Goal: Check status: Check status

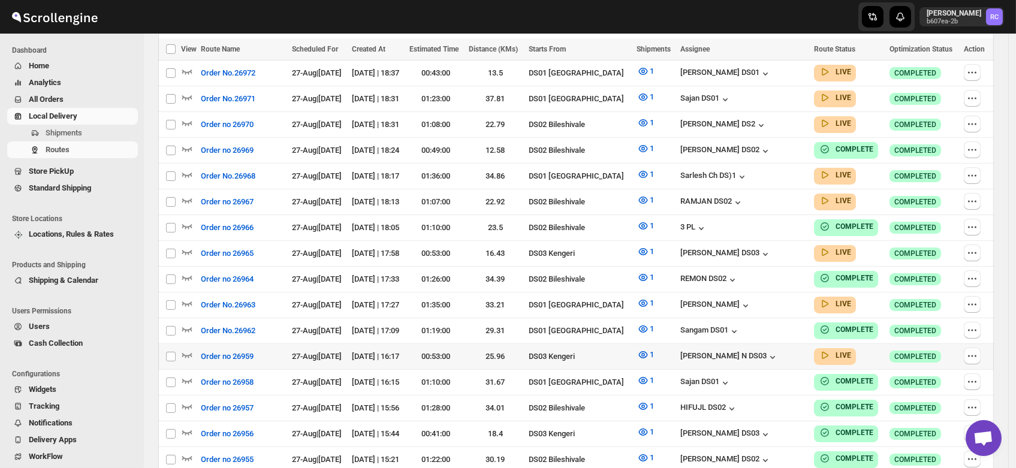
scroll to position [354, 0]
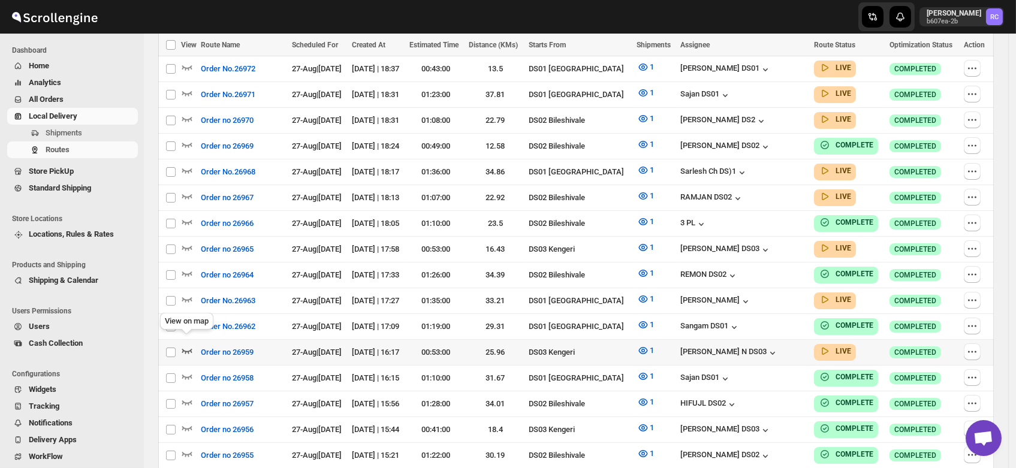
click at [187, 345] on icon "button" at bounding box center [187, 351] width 12 height 12
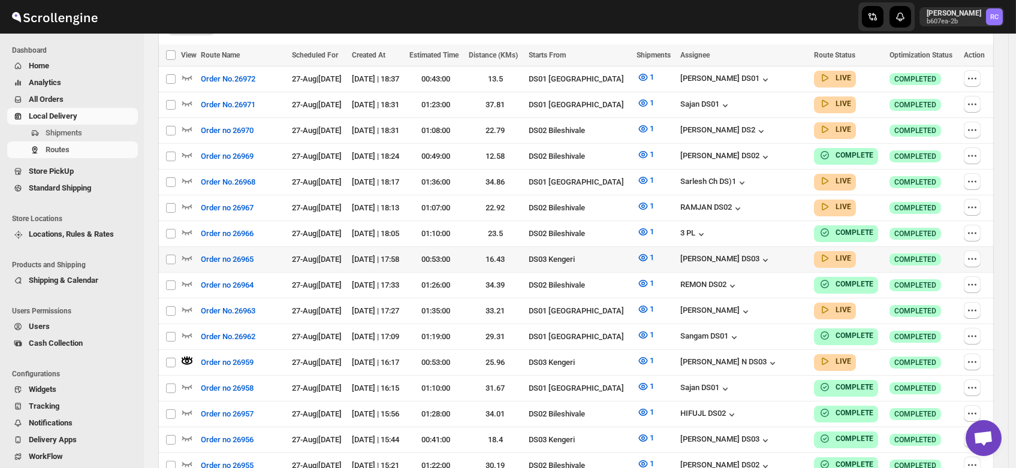
scroll to position [0, 0]
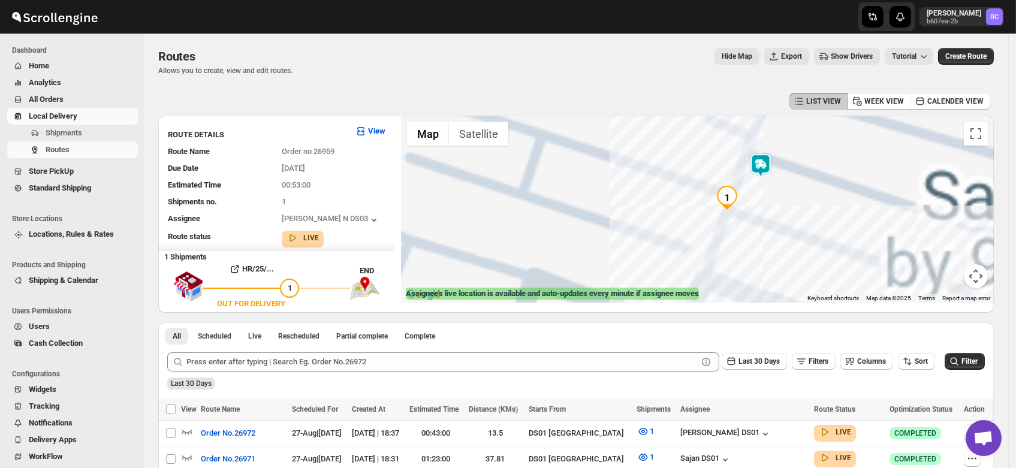
click at [764, 163] on img at bounding box center [760, 165] width 24 height 24
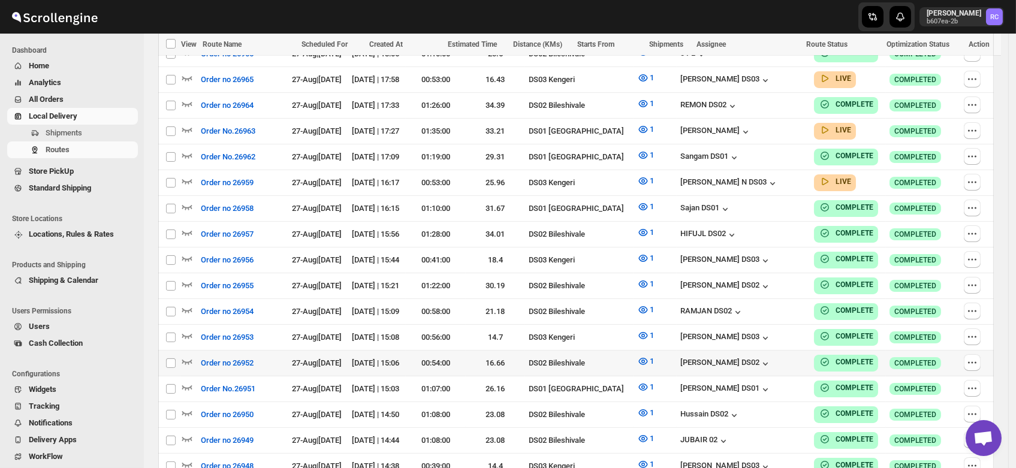
scroll to position [506, 0]
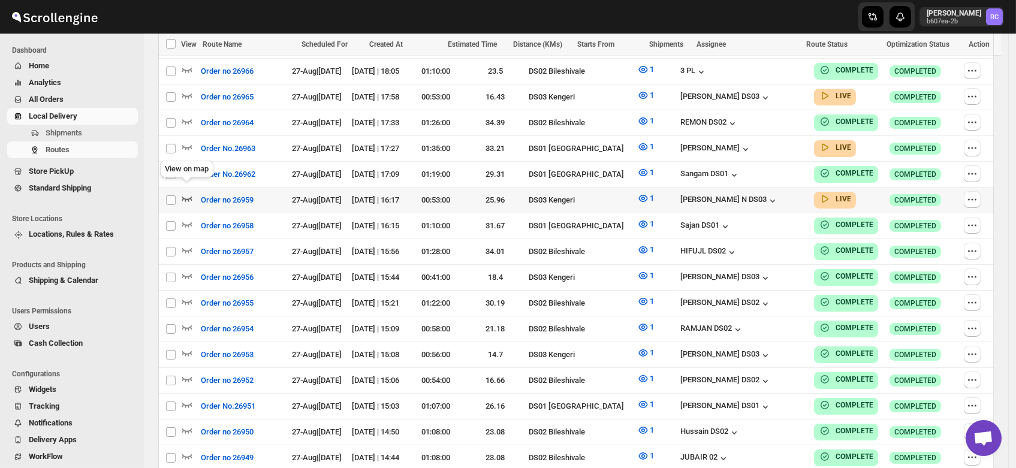
click at [186, 192] on icon "button" at bounding box center [187, 198] width 12 height 12
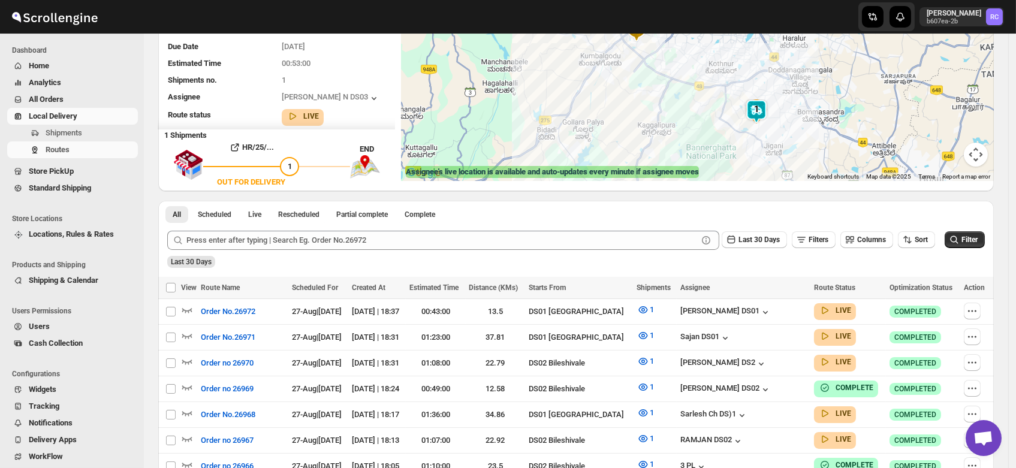
scroll to position [0, 0]
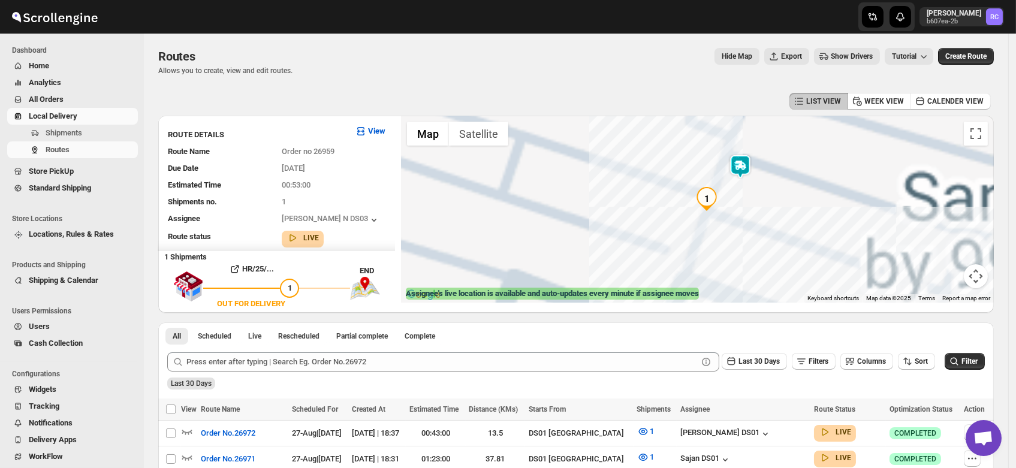
drag, startPoint x: 757, startPoint y: 197, endPoint x: 744, endPoint y: 221, distance: 27.1
click at [744, 221] on div at bounding box center [697, 209] width 593 height 187
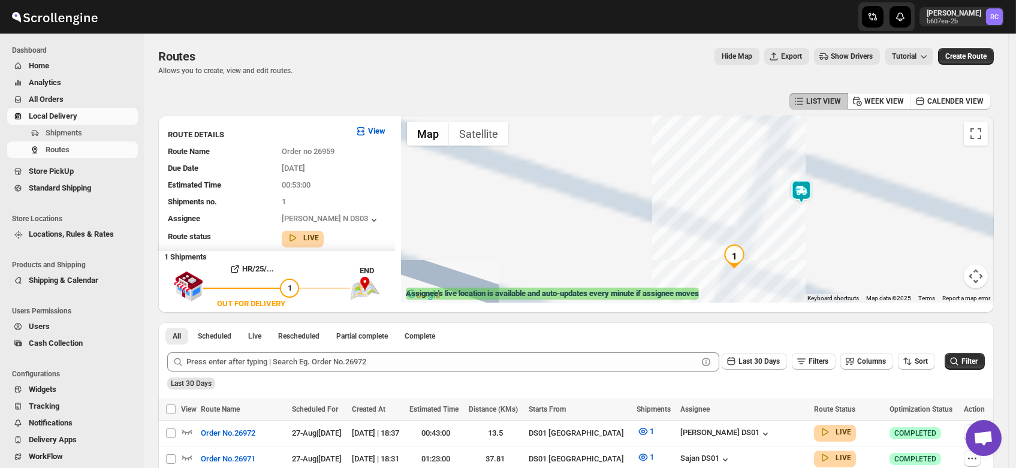
drag, startPoint x: 714, startPoint y: 188, endPoint x: 769, endPoint y: 228, distance: 67.7
click at [769, 228] on div at bounding box center [697, 209] width 593 height 187
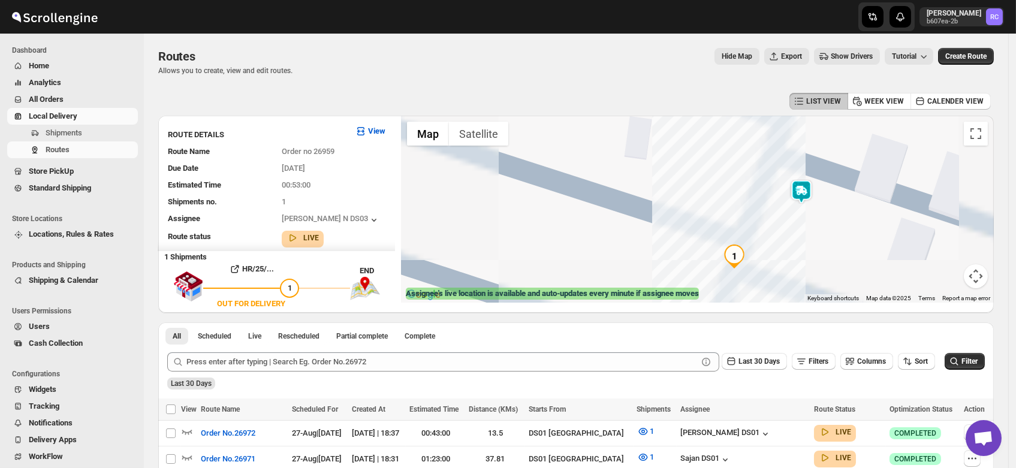
click at [804, 188] on img at bounding box center [801, 192] width 24 height 24
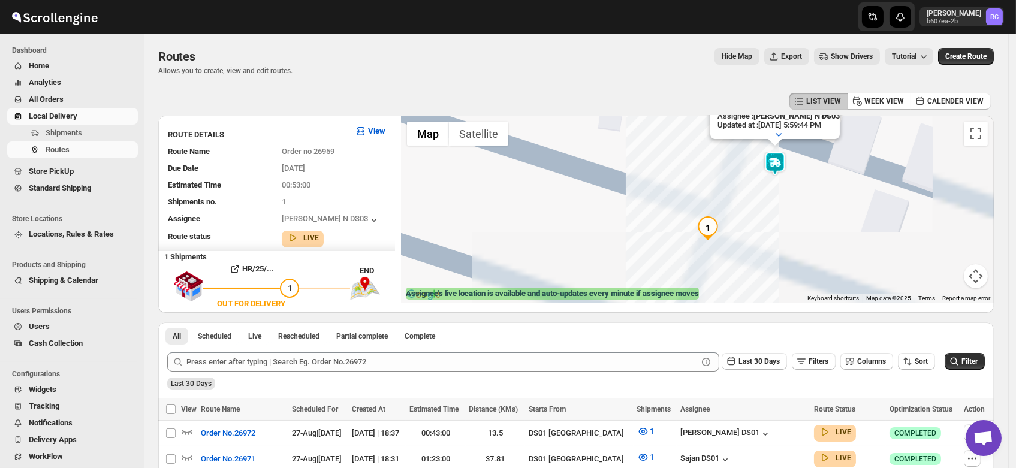
drag, startPoint x: 767, startPoint y: 245, endPoint x: 735, endPoint y: 166, distance: 85.5
click at [735, 166] on div "Assignee : Mohan Kumar N DS03 Updated at : 8/27/2025, 5:59:44 PM Duty mode Enab…" at bounding box center [697, 209] width 593 height 187
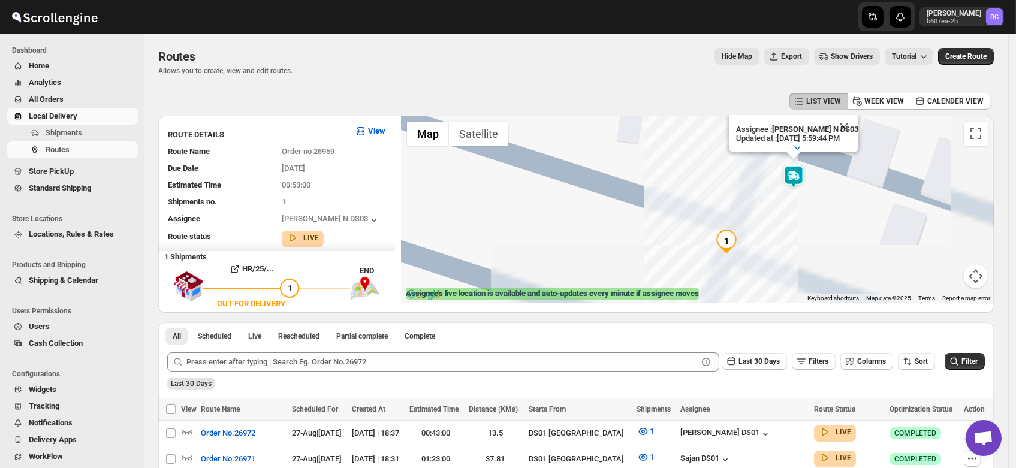
drag, startPoint x: 727, startPoint y: 191, endPoint x: 771, endPoint y: 216, distance: 49.9
click at [771, 216] on div "Assignee : Mohan Kumar N DS03 Updated at : 8/27/2025, 5:59:44 PM Duty mode Enab…" at bounding box center [697, 209] width 593 height 187
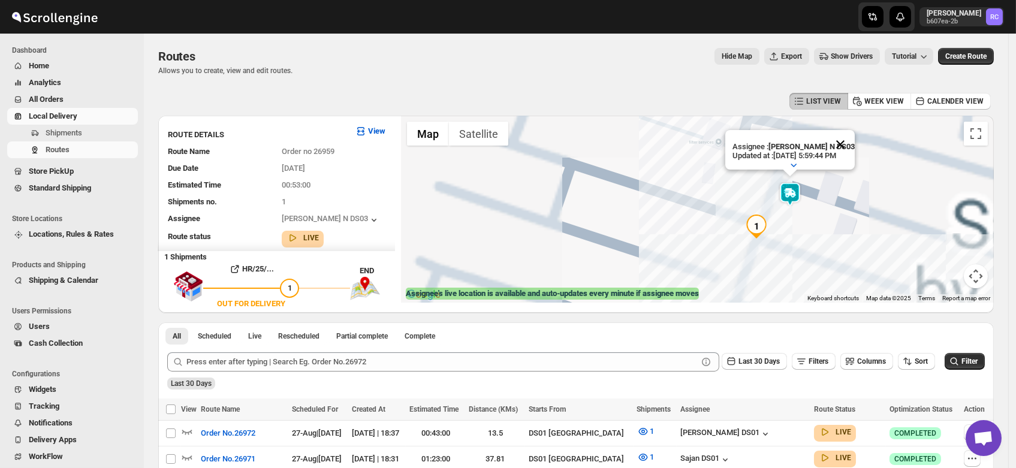
click at [848, 132] on button "Close" at bounding box center [840, 144] width 29 height 29
click at [796, 193] on img at bounding box center [790, 194] width 24 height 24
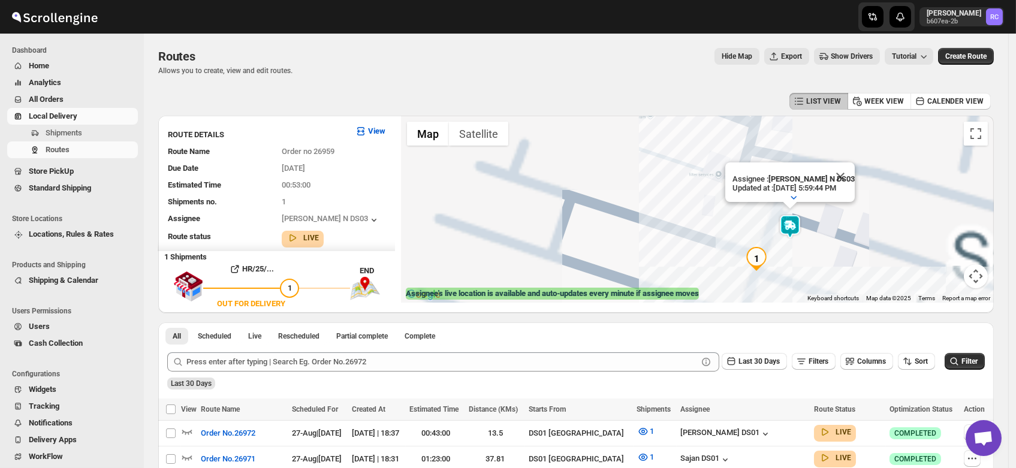
click at [791, 225] on img at bounding box center [790, 227] width 24 height 24
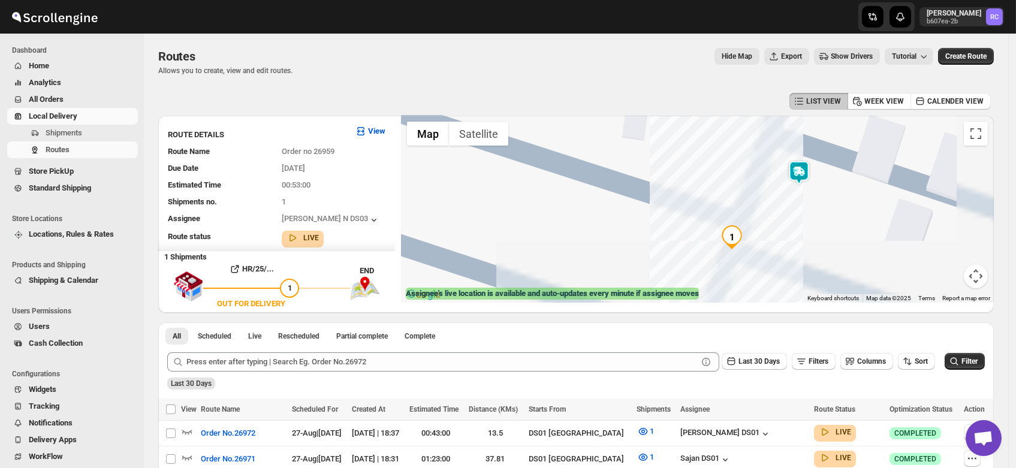
drag, startPoint x: 768, startPoint y: 244, endPoint x: 719, endPoint y: 171, distance: 87.3
click at [719, 171] on div at bounding box center [697, 209] width 593 height 187
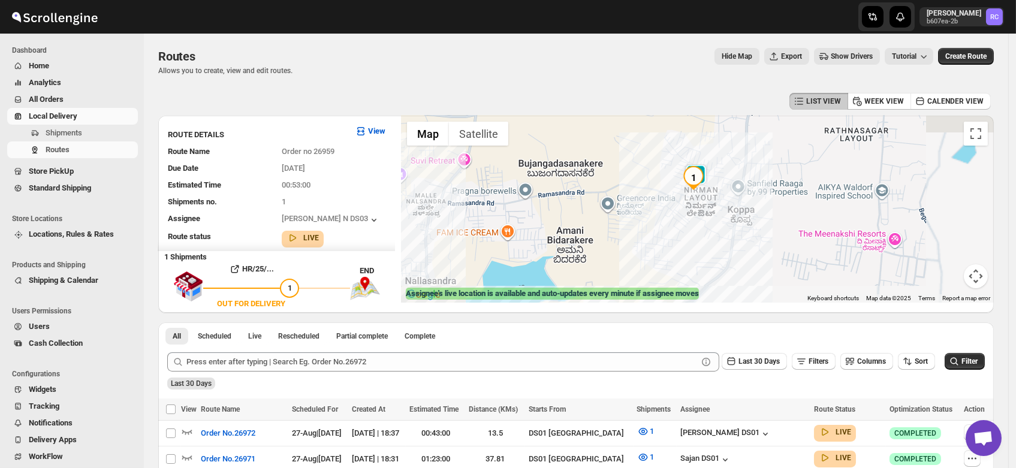
drag, startPoint x: 739, startPoint y: 174, endPoint x: 714, endPoint y: 199, distance: 35.6
click at [714, 199] on div at bounding box center [697, 209] width 593 height 187
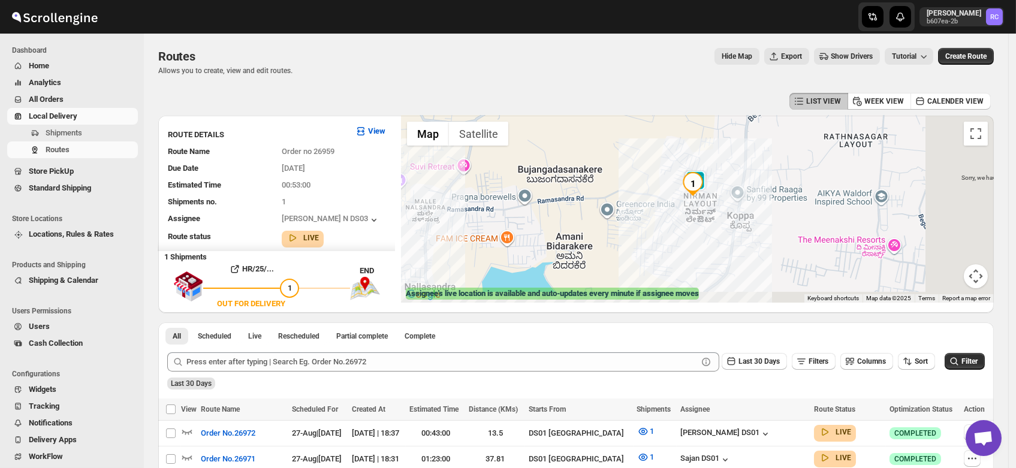
click at [470, 93] on div "LIST VIEW WEEK VIEW CALENDER VIEW" at bounding box center [575, 101] width 835 height 23
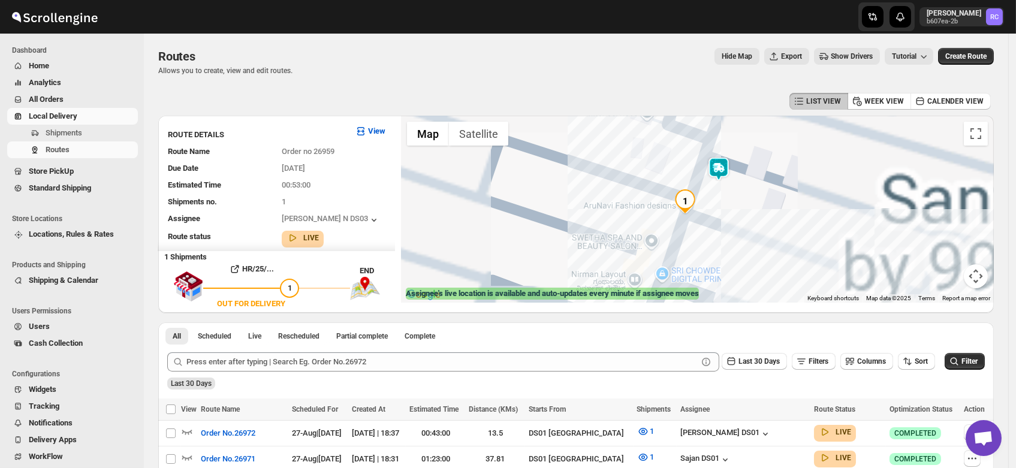
drag, startPoint x: 699, startPoint y: 175, endPoint x: 726, endPoint y: 203, distance: 39.0
click at [726, 203] on div at bounding box center [697, 209] width 593 height 187
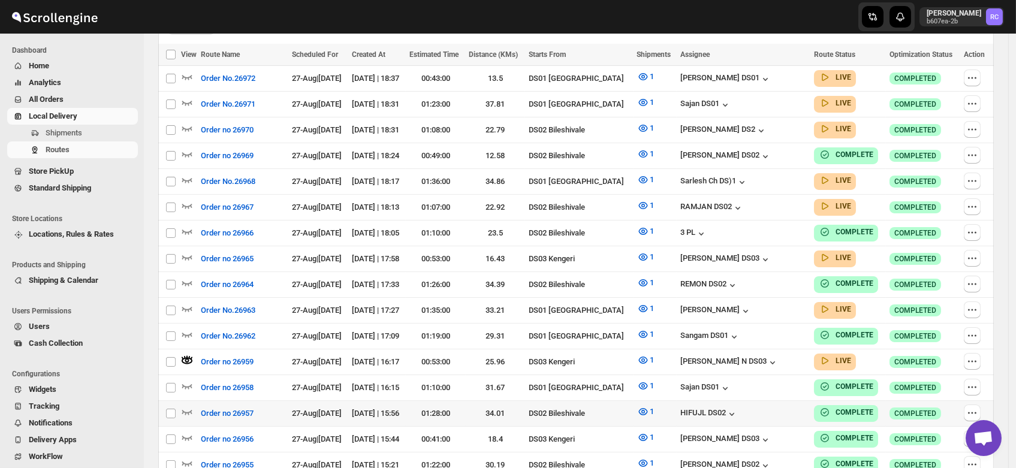
scroll to position [357, 0]
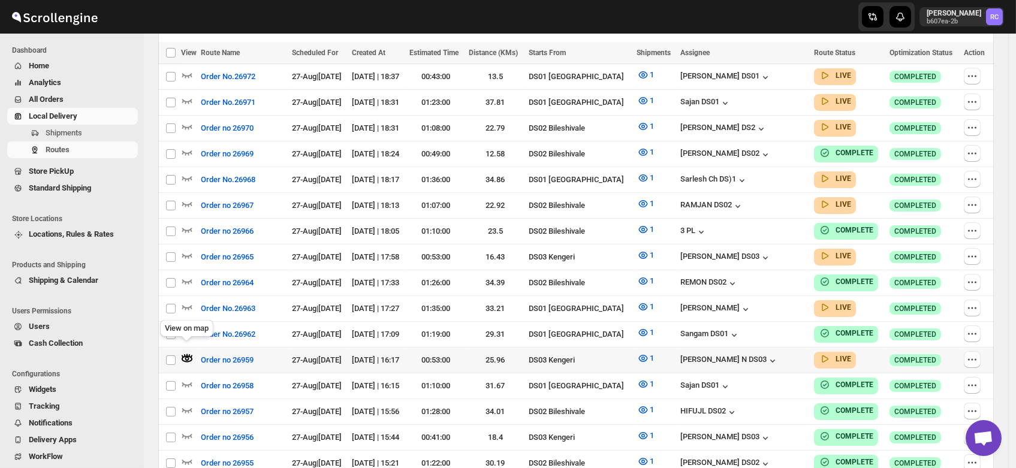
click at [186, 356] on icon "button" at bounding box center [187, 359] width 11 height 7
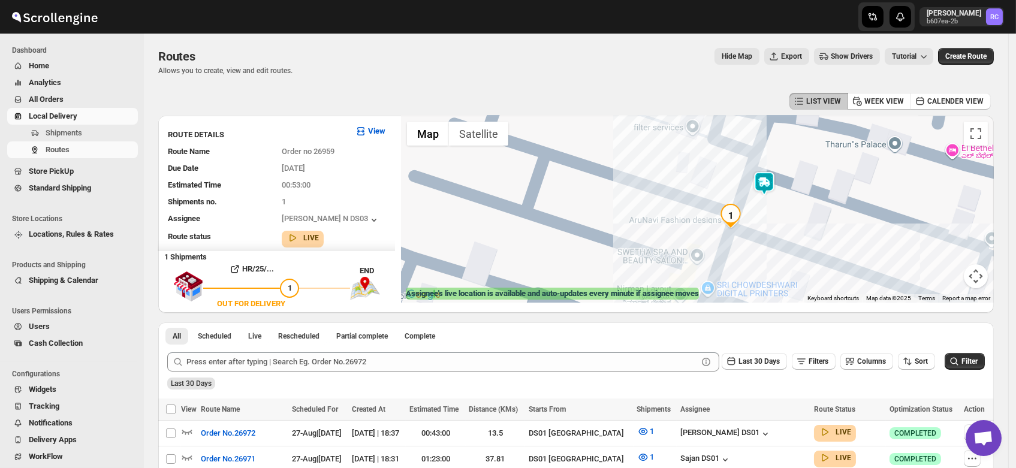
drag, startPoint x: 779, startPoint y: 191, endPoint x: 756, endPoint y: 212, distance: 31.4
click at [756, 212] on div at bounding box center [697, 209] width 593 height 187
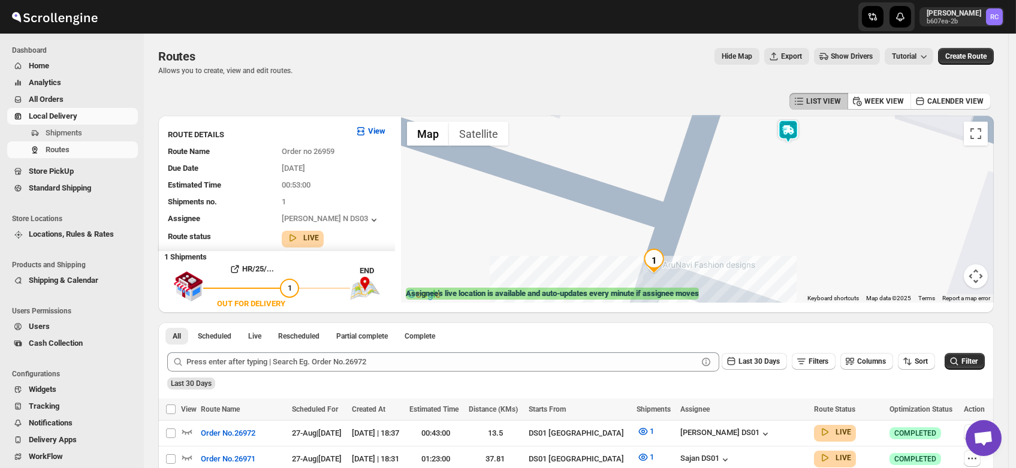
click at [792, 132] on img at bounding box center [788, 131] width 24 height 24
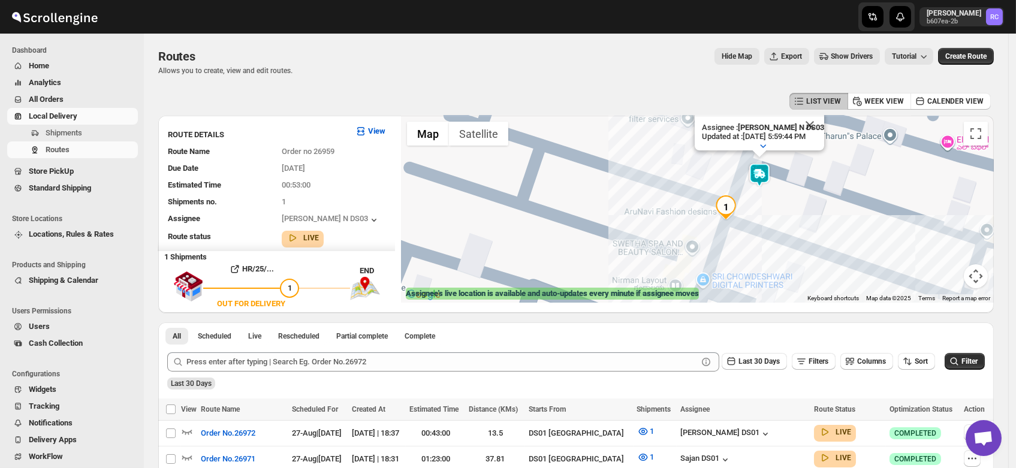
drag, startPoint x: 778, startPoint y: 235, endPoint x: 756, endPoint y: 189, distance: 51.5
click at [756, 189] on div "Assignee : Mohan Kumar N DS03 Updated at : 8/27/2025, 5:59:44 PM Duty mode Enab…" at bounding box center [697, 209] width 593 height 187
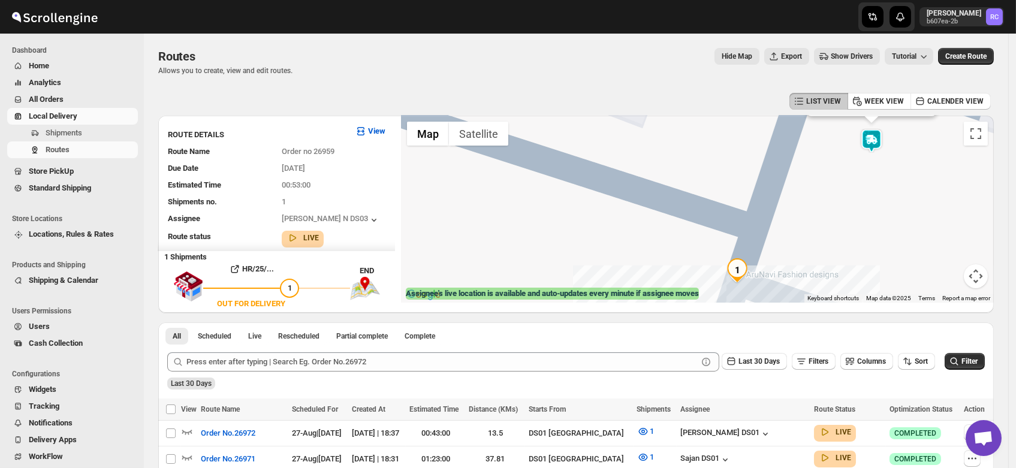
drag, startPoint x: 854, startPoint y: 219, endPoint x: 795, endPoint y: 177, distance: 73.1
click at [795, 177] on div "Assignee : Mohan Kumar N DS03 Updated at : 8/27/2025, 5:59:44 PM Duty mode Enab…" at bounding box center [697, 209] width 593 height 187
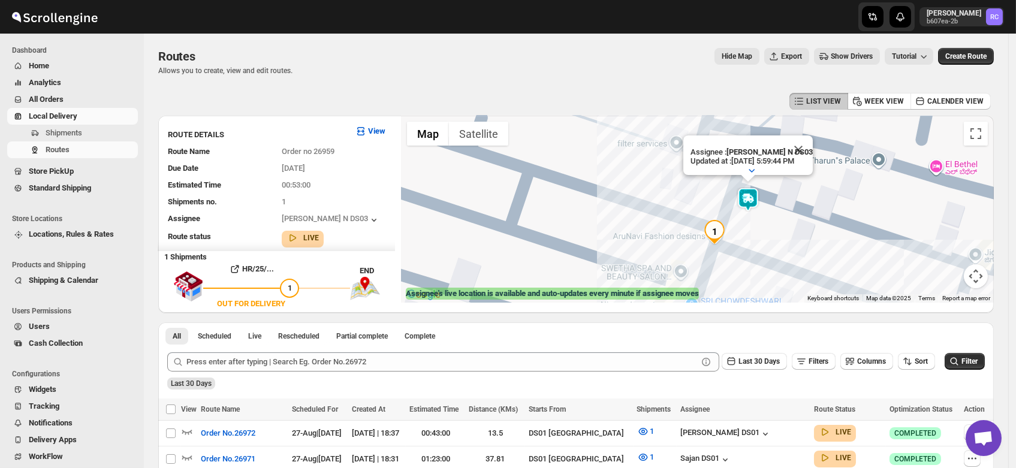
drag, startPoint x: 816, startPoint y: 209, endPoint x: 744, endPoint y: 257, distance: 86.4
click at [744, 257] on div "Assignee : Mohan Kumar N DS03 Updated at : 8/27/2025, 5:59:44 PM Duty mode Enab…" at bounding box center [697, 209] width 593 height 187
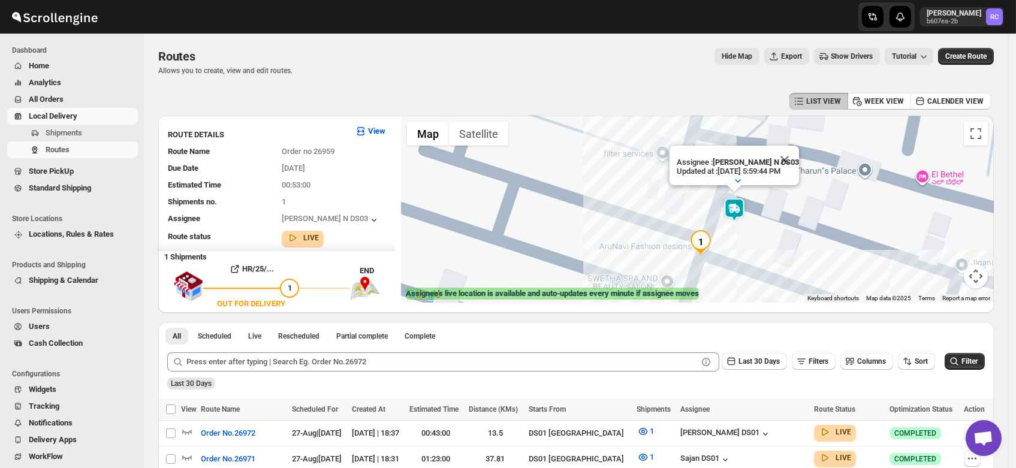
drag, startPoint x: 674, startPoint y: 261, endPoint x: 768, endPoint y: 249, distance: 94.8
click at [768, 249] on div "Assignee : Mohan Kumar N DS03 Updated at : 8/27/2025, 5:59:44 PM Duty mode Enab…" at bounding box center [697, 209] width 593 height 187
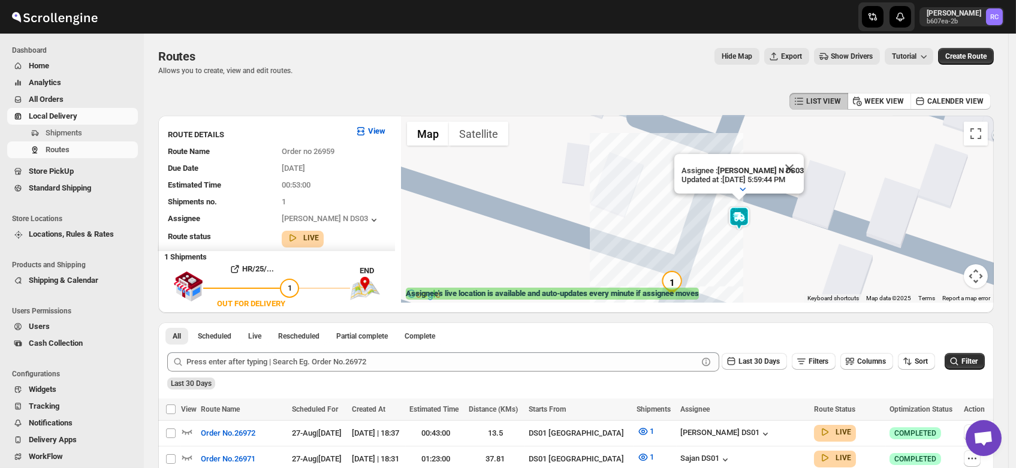
drag, startPoint x: 729, startPoint y: 238, endPoint x: 727, endPoint y: 275, distance: 37.2
click at [727, 275] on div "Assignee : Mohan Kumar N DS03 Updated at : 8/27/2025, 5:59:44 PM Duty mode Enab…" at bounding box center [697, 209] width 593 height 187
click at [801, 158] on button "Close" at bounding box center [789, 169] width 29 height 29
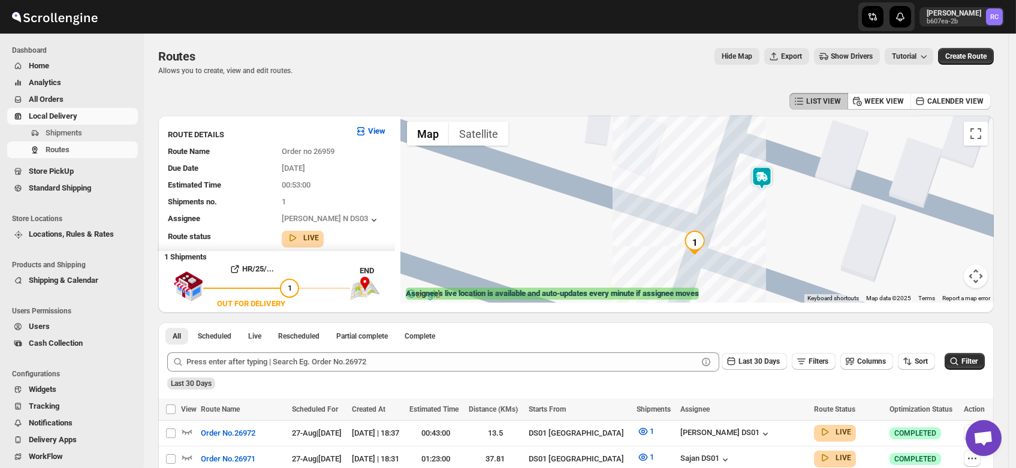
drag, startPoint x: 729, startPoint y: 272, endPoint x: 758, endPoint y: 225, distance: 55.7
click at [758, 225] on div at bounding box center [697, 209] width 593 height 187
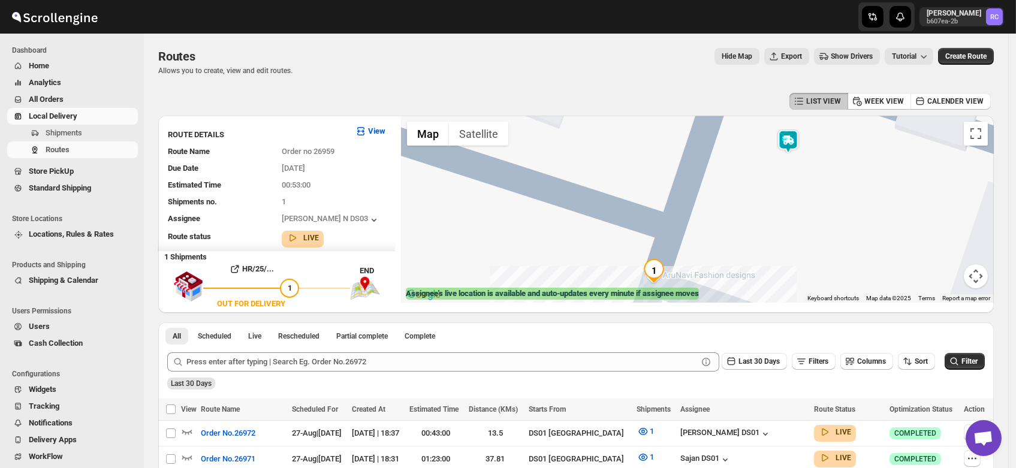
drag, startPoint x: 714, startPoint y: 237, endPoint x: 751, endPoint y: 217, distance: 42.1
click at [751, 217] on div at bounding box center [697, 209] width 593 height 187
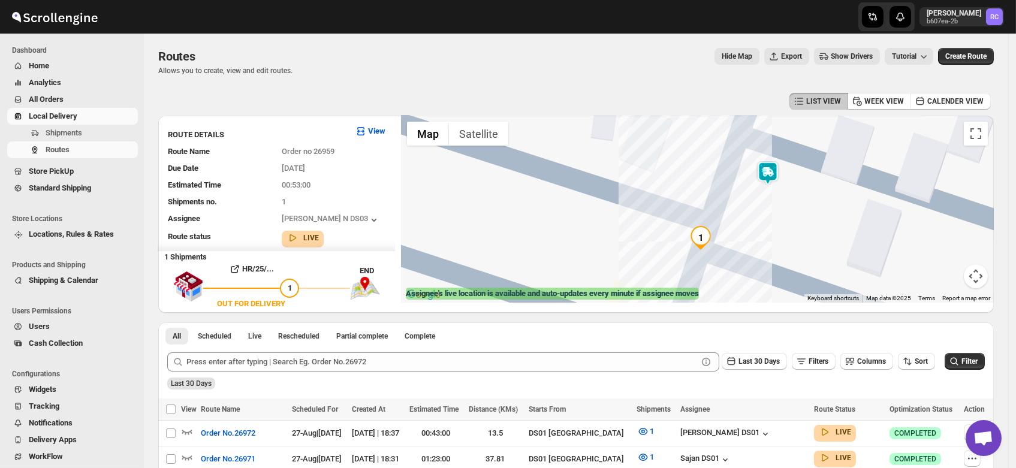
click at [772, 171] on img at bounding box center [768, 173] width 24 height 24
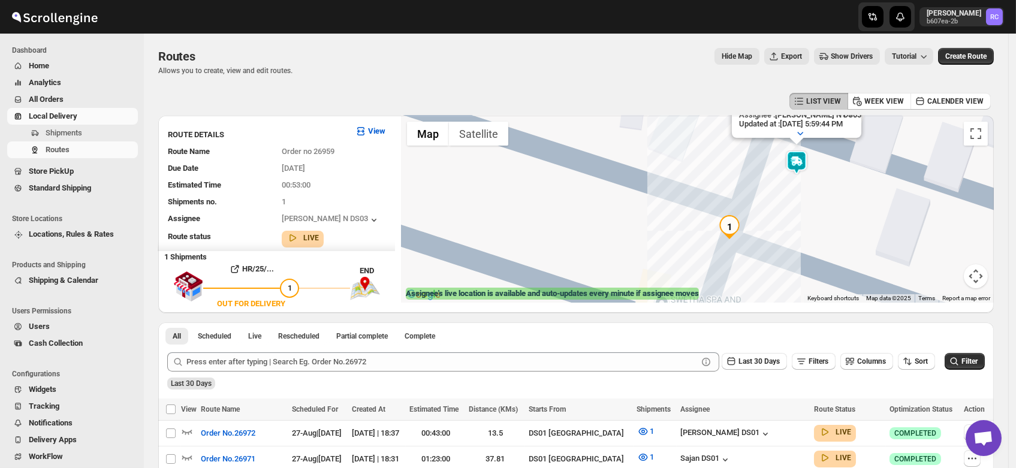
drag, startPoint x: 720, startPoint y: 259, endPoint x: 756, endPoint y: 188, distance: 79.6
click at [756, 188] on div "Assignee : Mohan Kumar N DS03 Updated at : 8/27/2025, 5:59:44 PM Duty mode Enab…" at bounding box center [697, 209] width 593 height 187
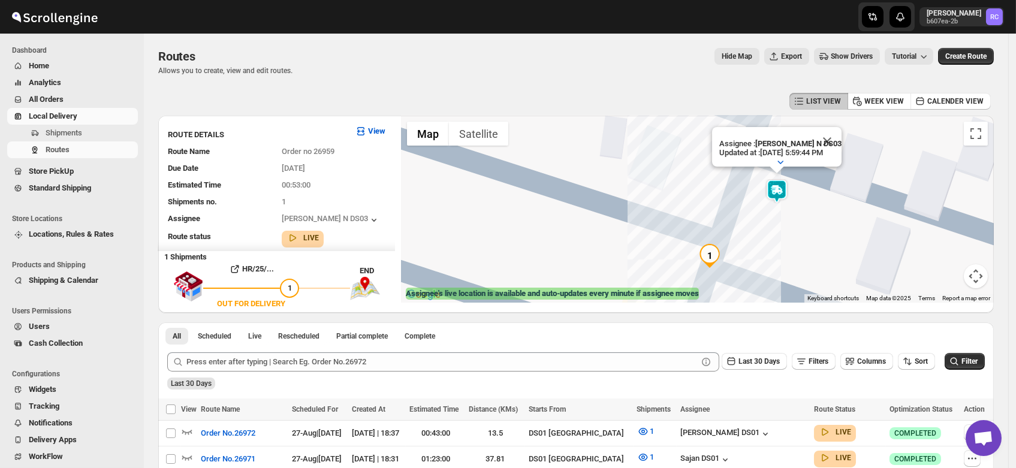
drag, startPoint x: 828, startPoint y: 192, endPoint x: 789, endPoint y: 252, distance: 71.0
click at [789, 252] on div "Assignee : Mohan Kumar N DS03 Updated at : 8/27/2025, 5:59:44 PM Duty mode Enab…" at bounding box center [697, 209] width 593 height 187
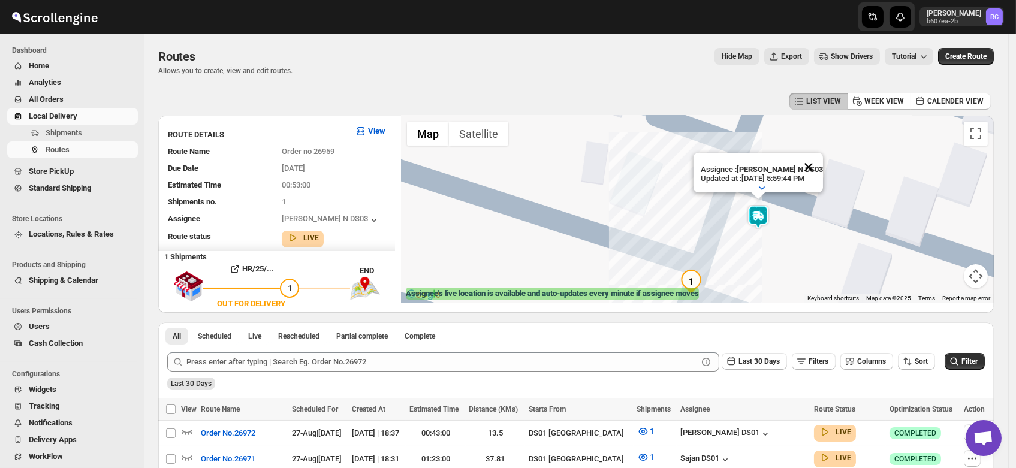
click at [818, 154] on button "Close" at bounding box center [808, 167] width 29 height 29
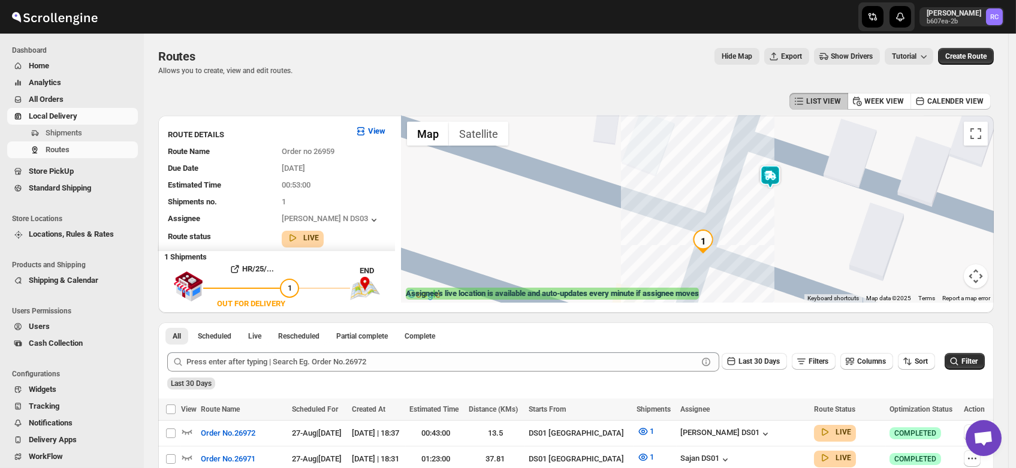
drag, startPoint x: 744, startPoint y: 247, endPoint x: 757, endPoint y: 204, distance: 44.4
click at [757, 204] on div at bounding box center [697, 209] width 593 height 187
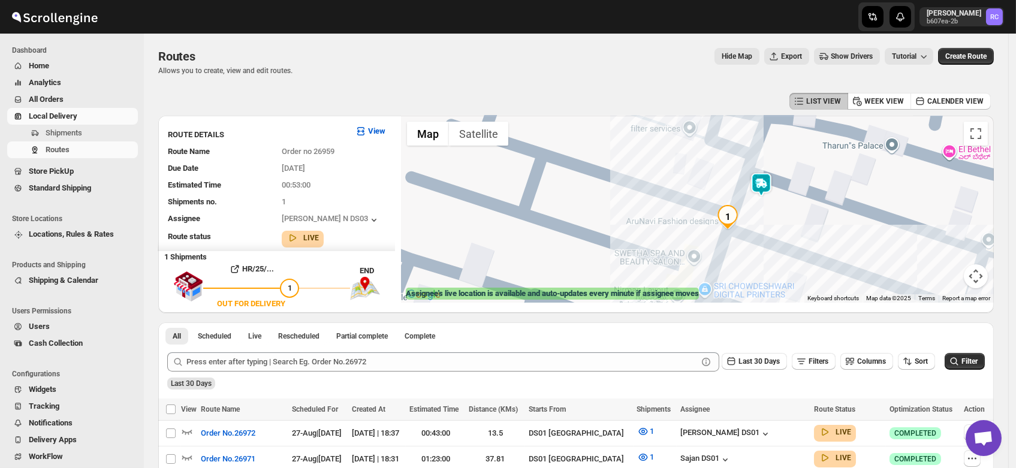
click at [763, 182] on img at bounding box center [761, 185] width 24 height 24
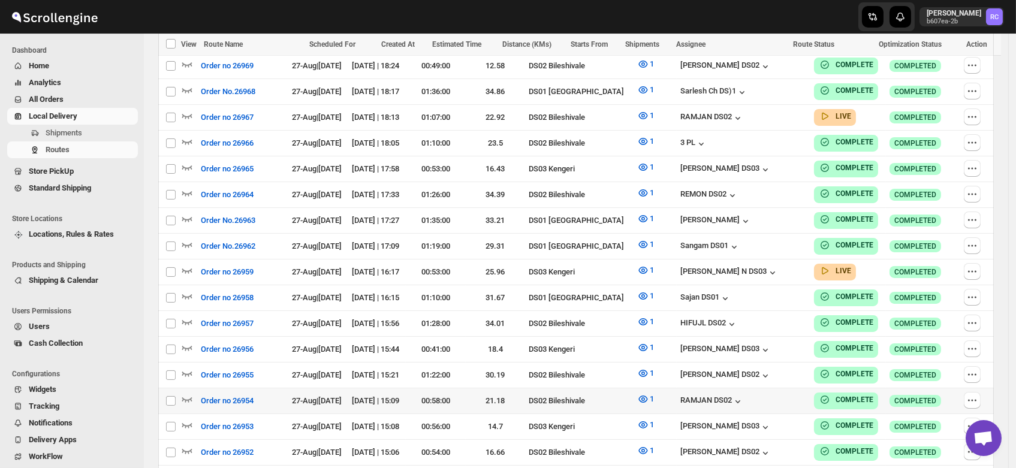
scroll to position [431, 0]
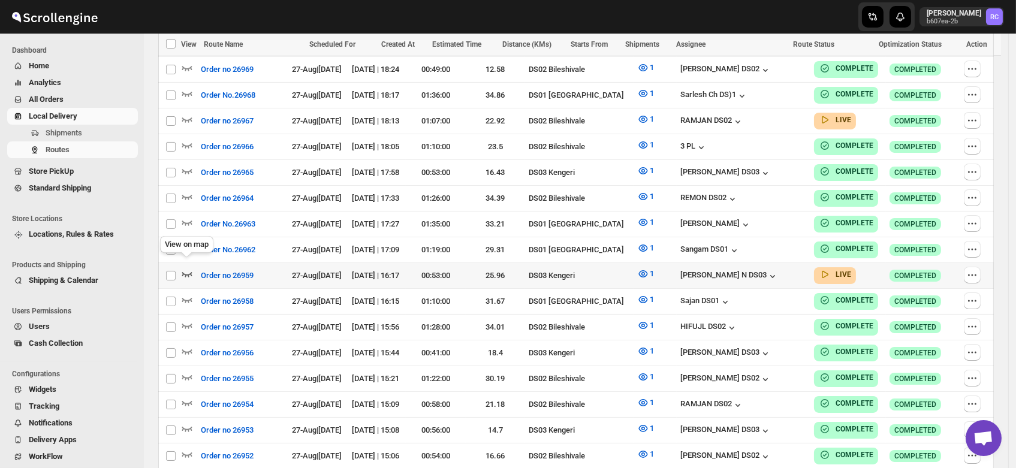
click at [187, 268] on icon "button" at bounding box center [187, 274] width 12 height 12
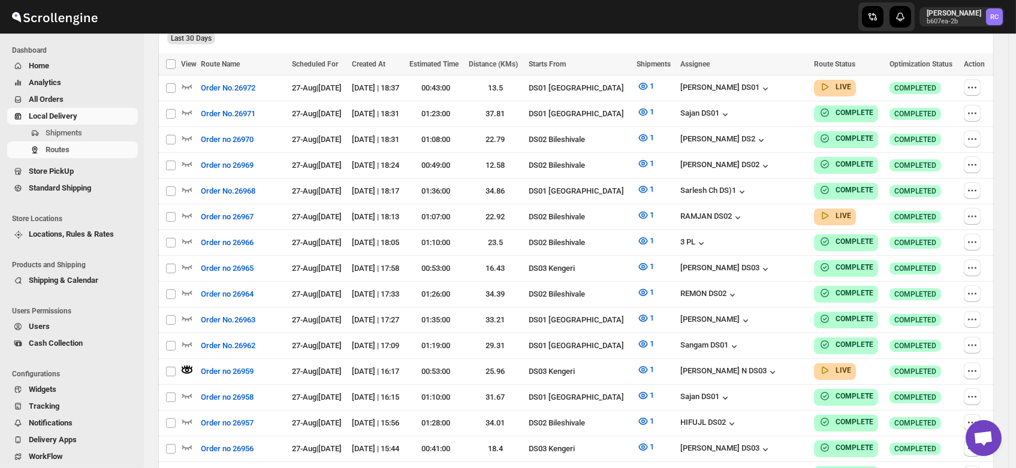
scroll to position [0, 0]
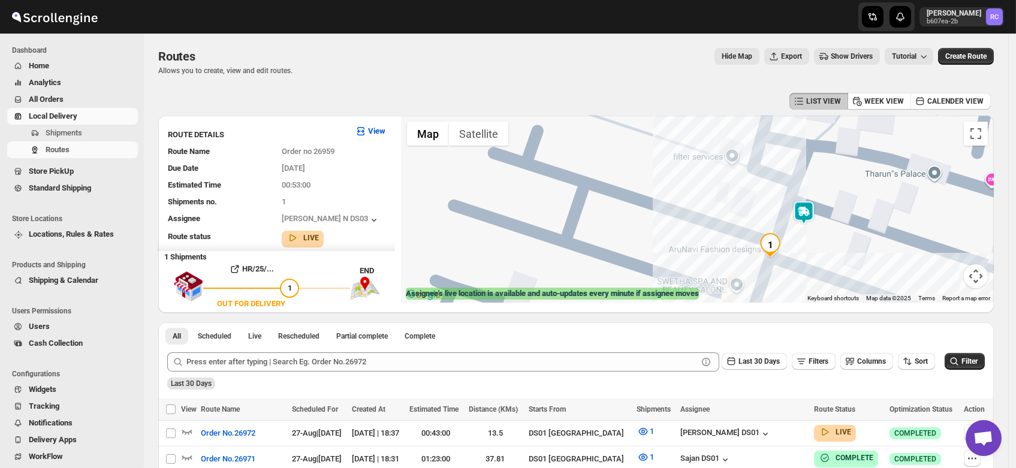
drag, startPoint x: 569, startPoint y: 195, endPoint x: 711, endPoint y: 234, distance: 146.5
click at [711, 234] on div at bounding box center [697, 209] width 593 height 187
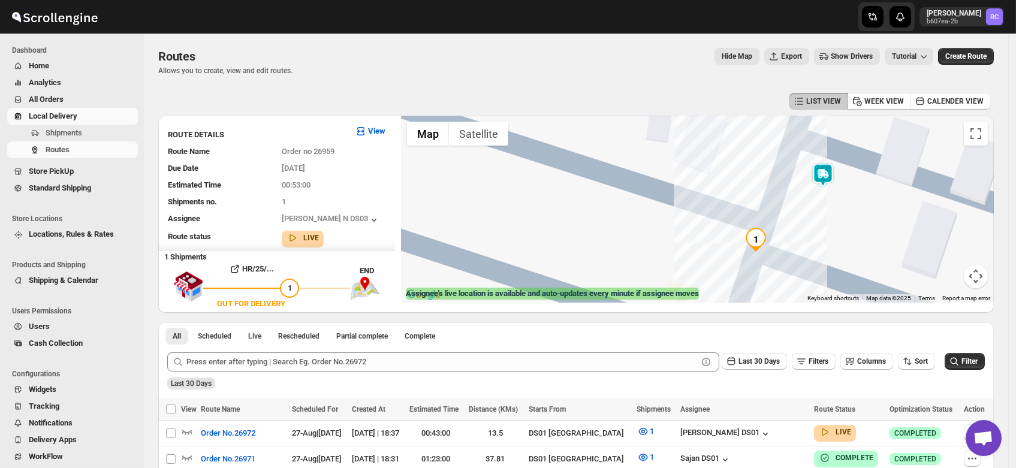
drag, startPoint x: 783, startPoint y: 222, endPoint x: 750, endPoint y: 162, distance: 68.6
click at [750, 162] on div at bounding box center [697, 209] width 593 height 187
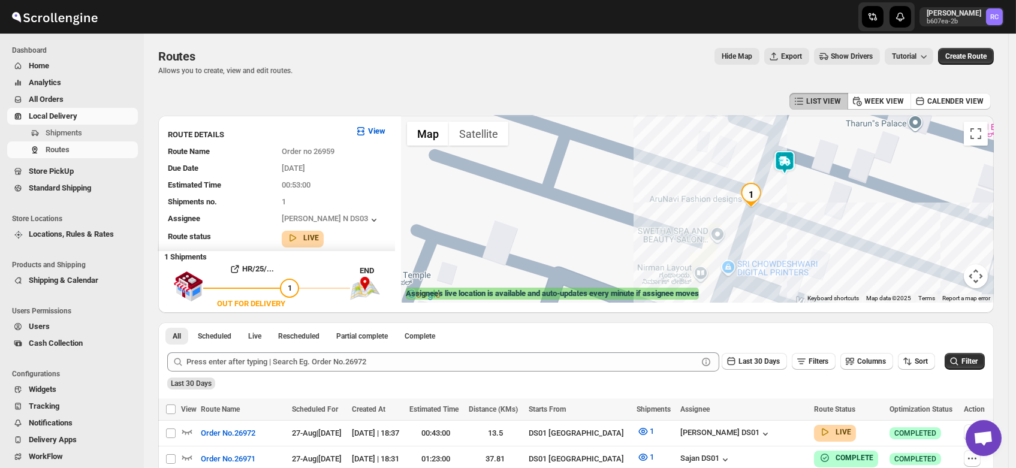
drag, startPoint x: 690, startPoint y: 154, endPoint x: 715, endPoint y: 207, distance: 59.0
click at [715, 207] on div at bounding box center [697, 209] width 593 height 187
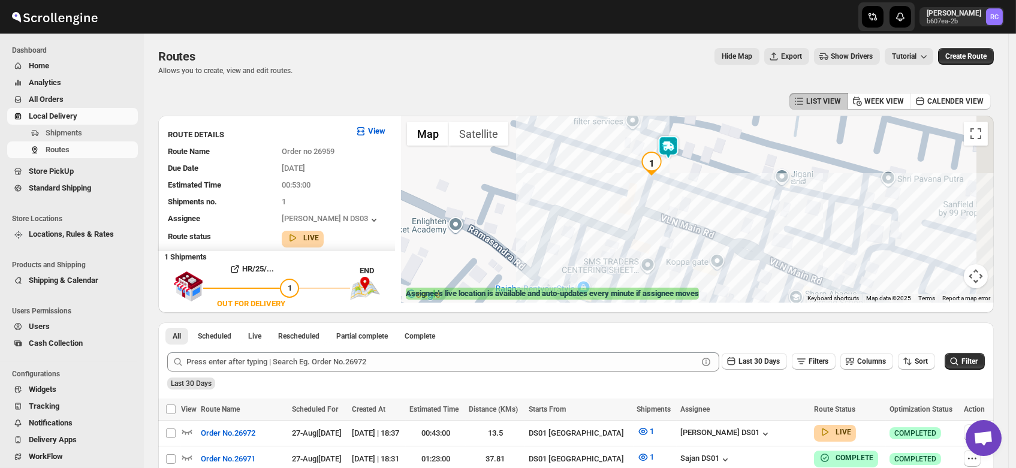
drag, startPoint x: 721, startPoint y: 186, endPoint x: 665, endPoint y: 200, distance: 58.0
click at [665, 200] on div at bounding box center [697, 209] width 593 height 187
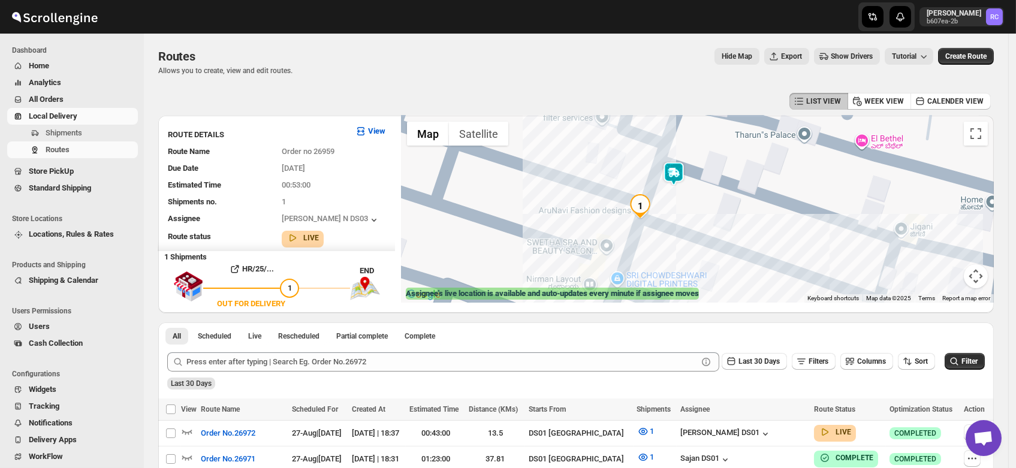
drag, startPoint x: 645, startPoint y: 156, endPoint x: 678, endPoint y: 210, distance: 63.0
click at [678, 210] on div at bounding box center [697, 209] width 593 height 187
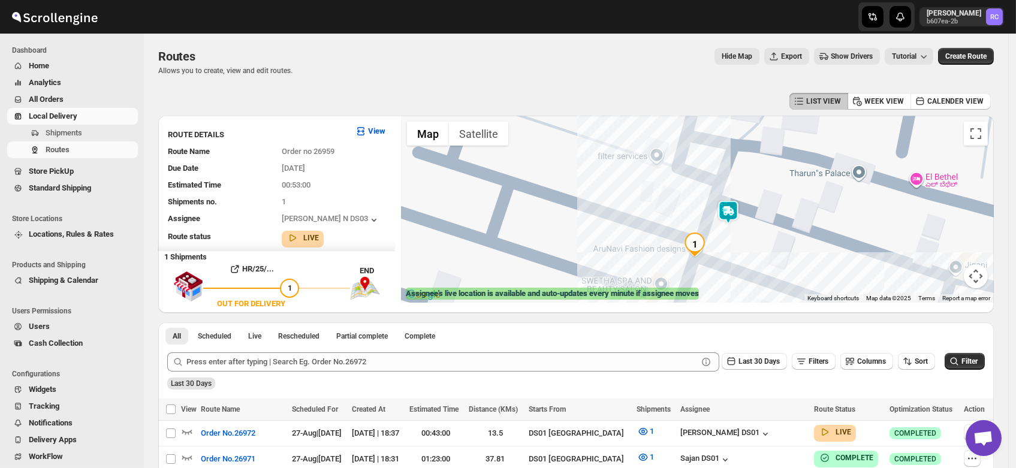
drag, startPoint x: 642, startPoint y: 182, endPoint x: 690, endPoint y: 206, distance: 54.1
click at [690, 206] on div at bounding box center [697, 209] width 593 height 187
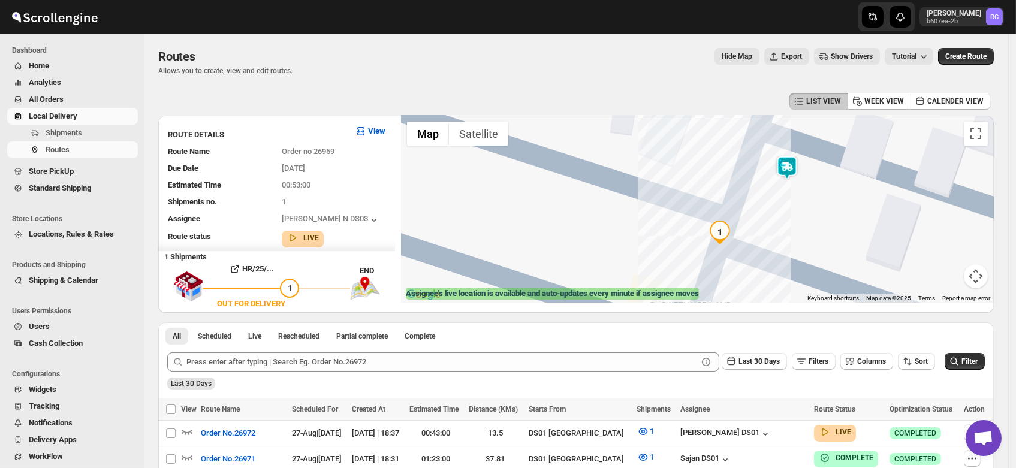
drag, startPoint x: 706, startPoint y: 245, endPoint x: 724, endPoint y: 179, distance: 68.3
click at [724, 179] on div at bounding box center [697, 209] width 593 height 187
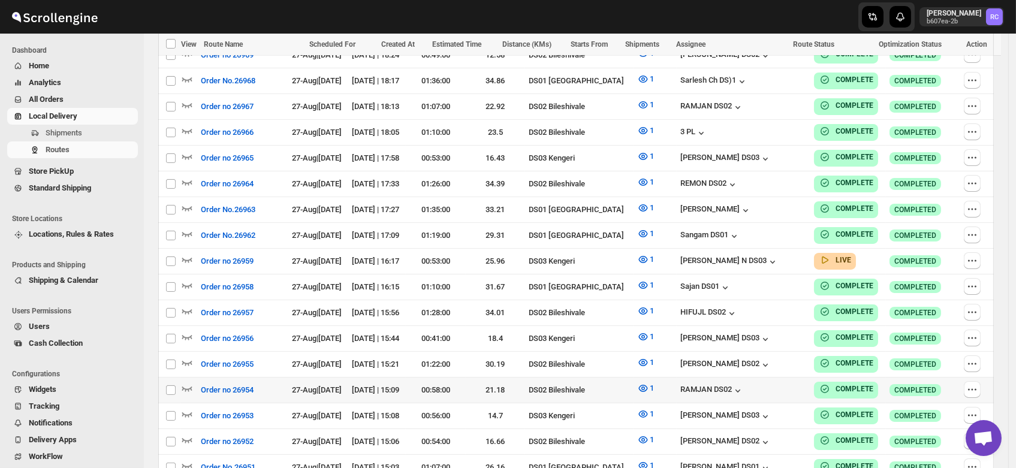
scroll to position [442, 0]
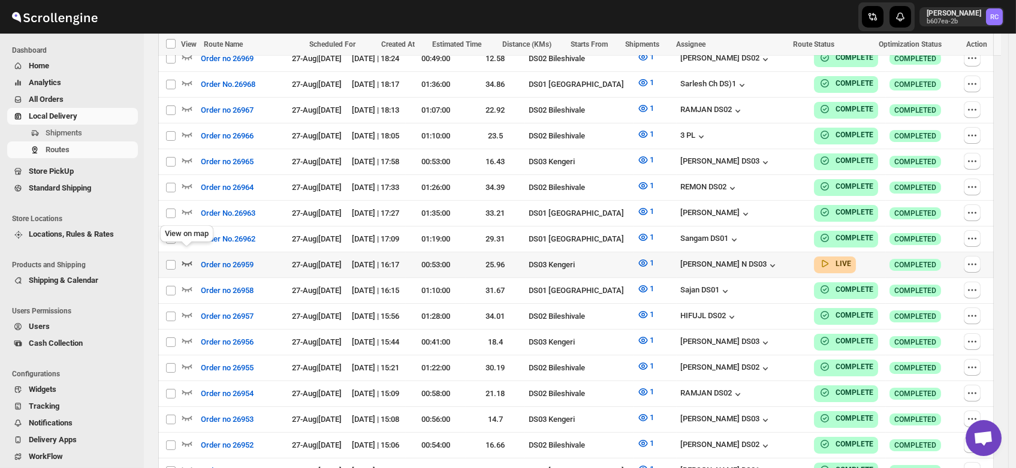
click at [186, 257] on icon "button" at bounding box center [187, 263] width 12 height 12
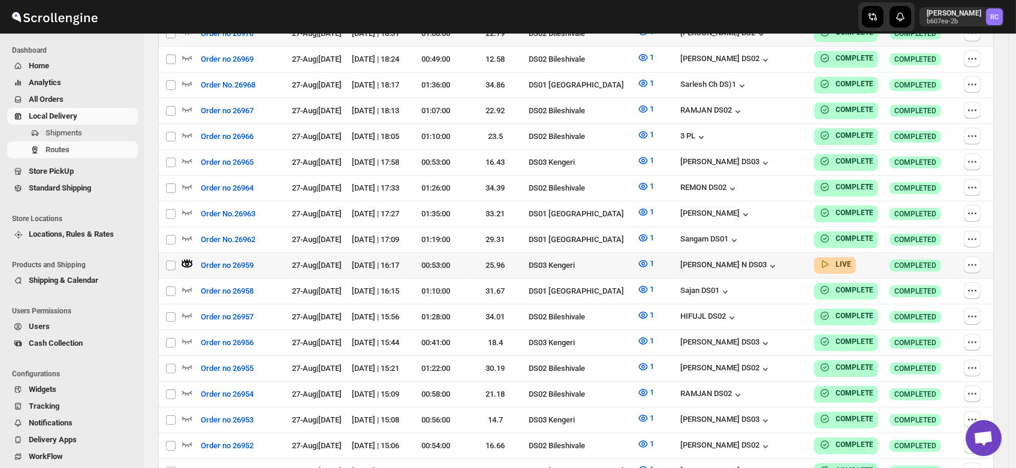
scroll to position [0, 0]
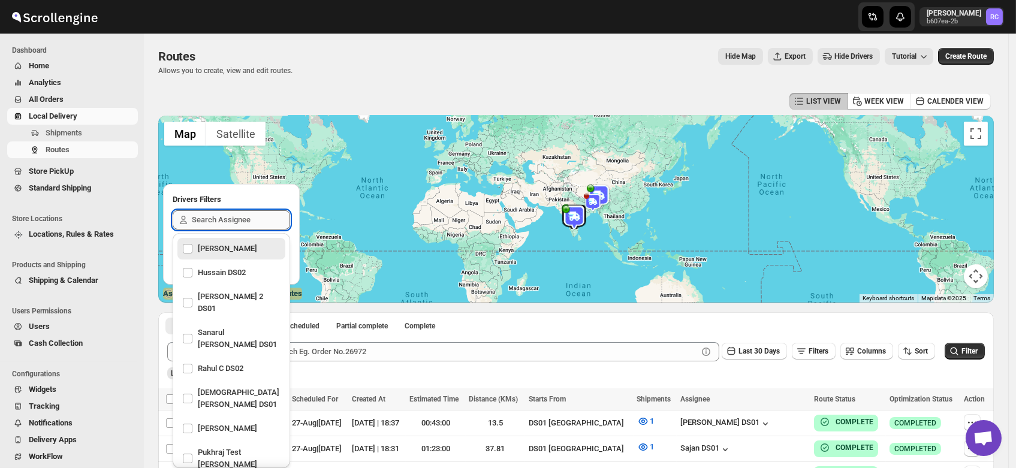
click at [225, 226] on input "text" at bounding box center [241, 219] width 98 height 19
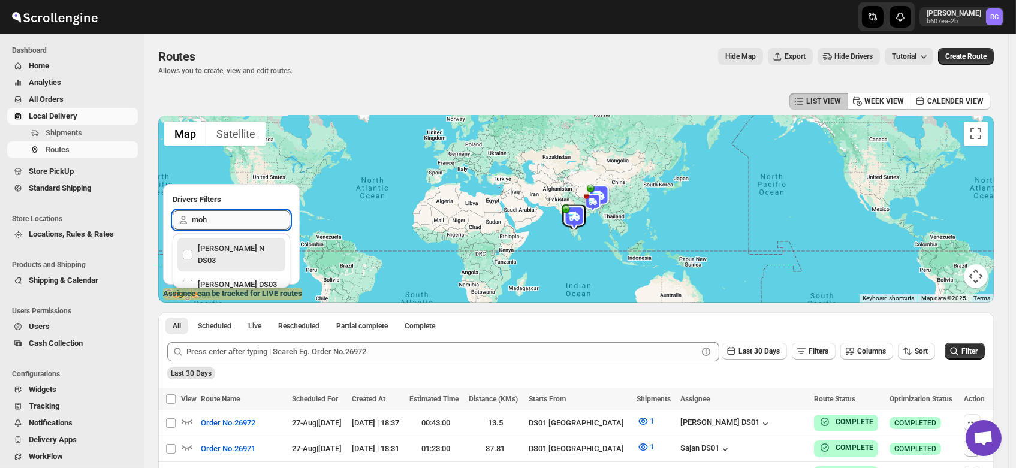
type input "moha"
click at [212, 243] on div "[PERSON_NAME] N DS03" at bounding box center [231, 254] width 98 height 29
checkbox input "true"
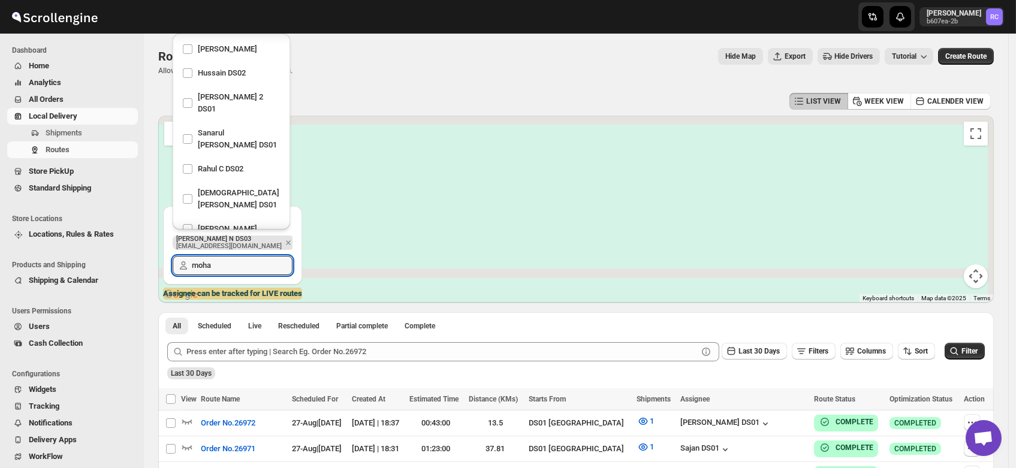
scroll to position [760, 0]
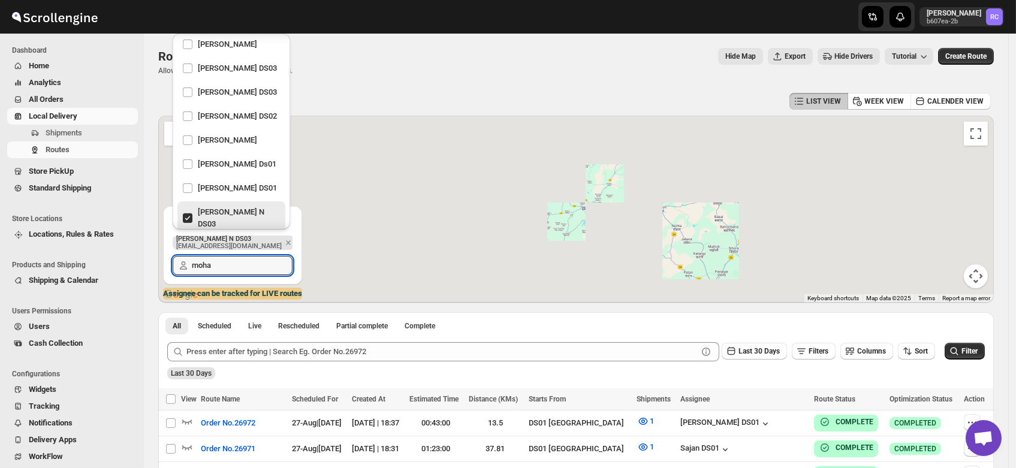
type input "moha"
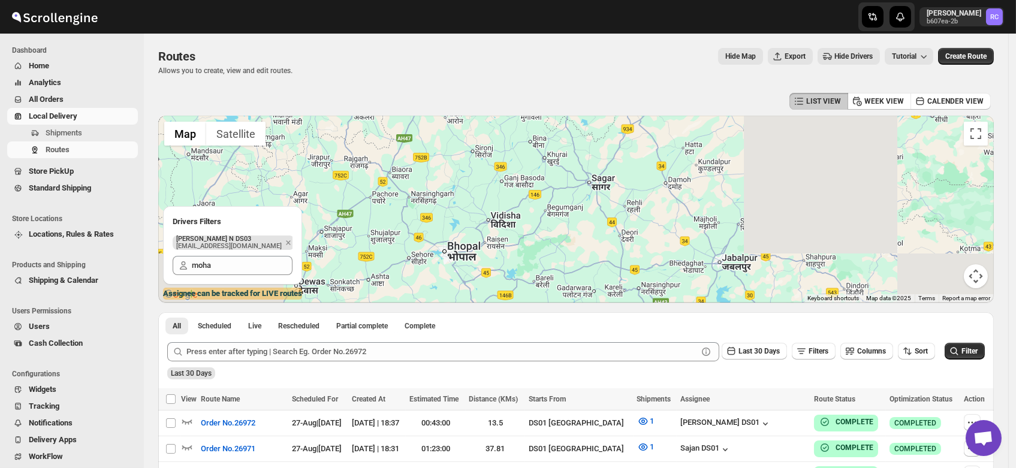
drag, startPoint x: 570, startPoint y: 262, endPoint x: 576, endPoint y: 220, distance: 42.3
click at [576, 220] on div at bounding box center [575, 209] width 835 height 187
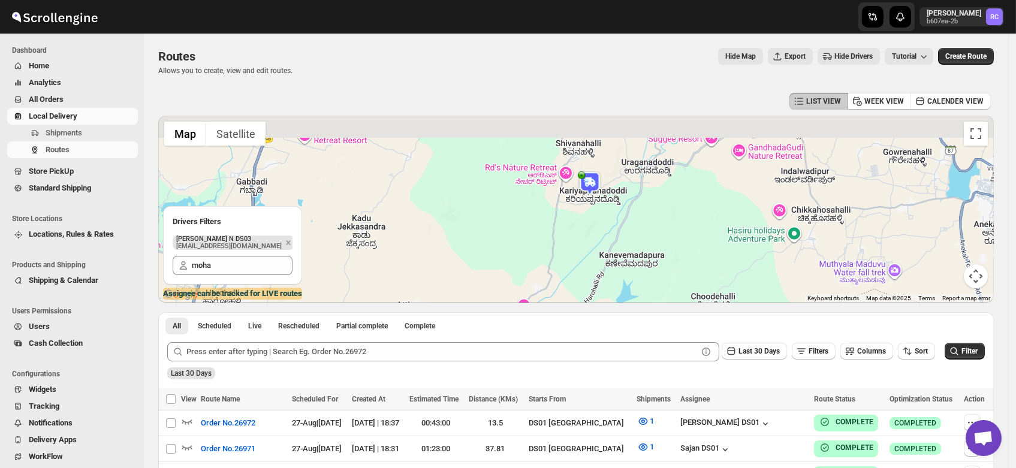
drag, startPoint x: 582, startPoint y: 158, endPoint x: 596, endPoint y: 279, distance: 121.8
click at [596, 279] on div at bounding box center [575, 209] width 835 height 187
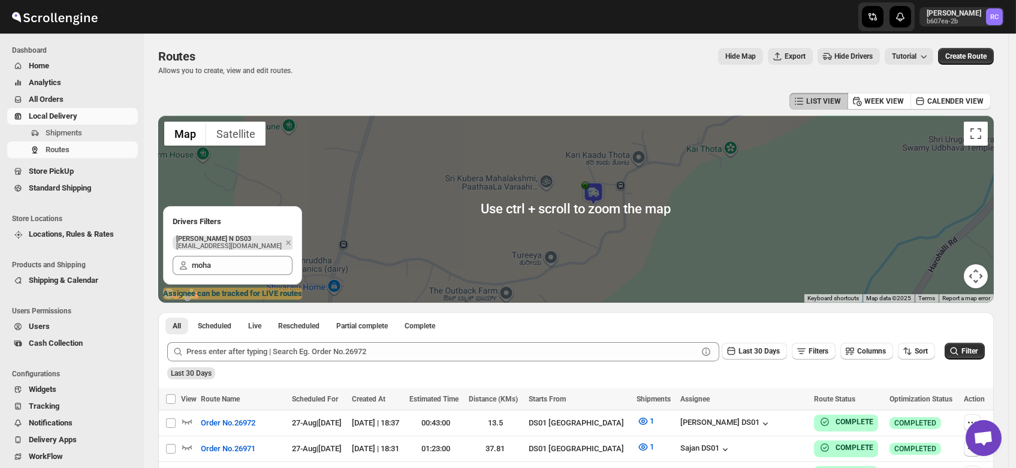
scroll to position [3, 0]
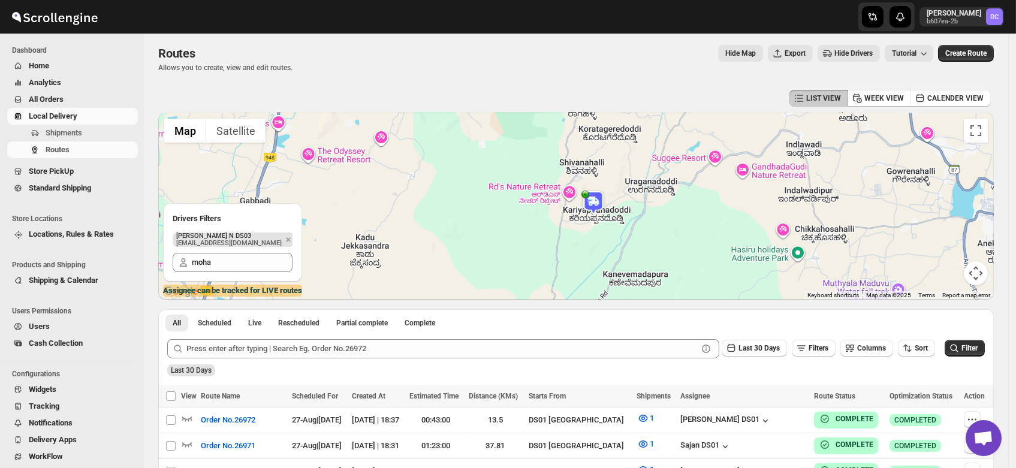
click at [597, 206] on img at bounding box center [593, 203] width 24 height 24
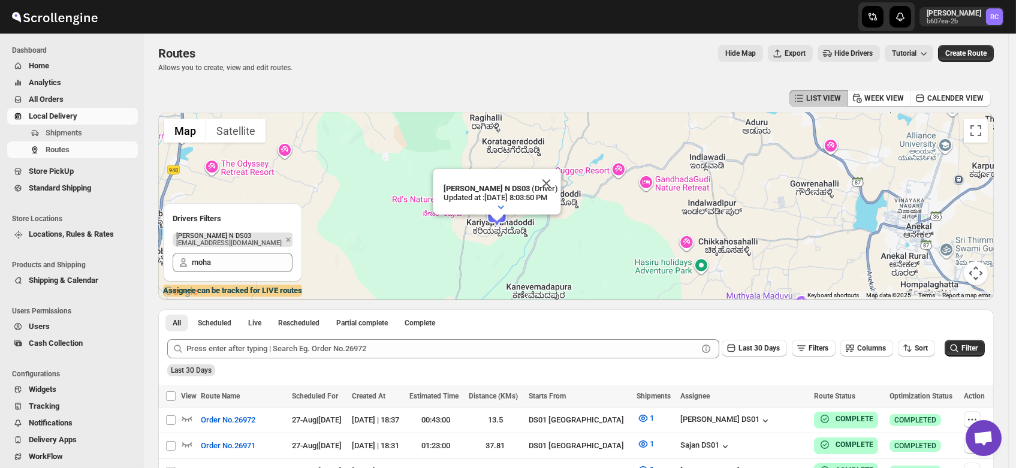
drag, startPoint x: 452, startPoint y: 244, endPoint x: 744, endPoint y: 202, distance: 294.9
click at [744, 202] on div "To navigate, press the arrow keys. Mohan Kumar N DS03 (Driver) Updated at : 8/2…" at bounding box center [575, 206] width 835 height 187
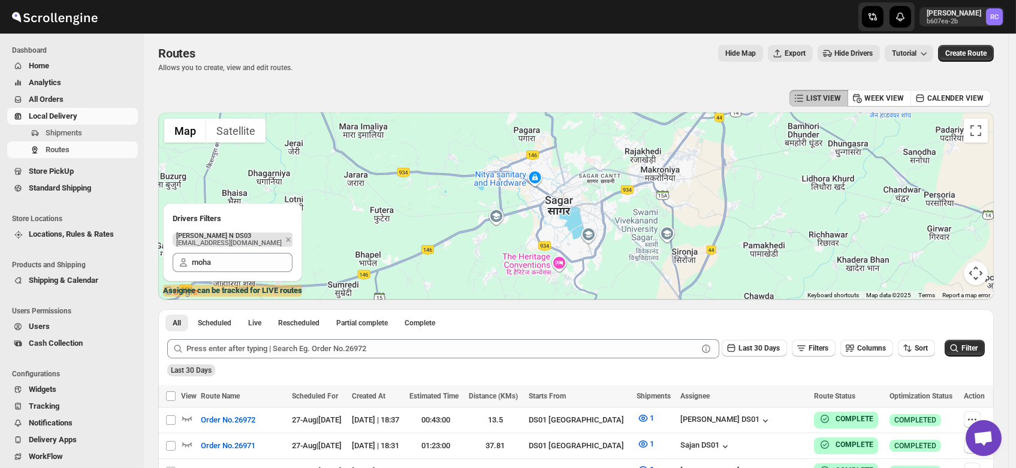
drag, startPoint x: 523, startPoint y: 207, endPoint x: 753, endPoint y: 129, distance: 242.9
click at [753, 129] on div "To navigate, press the arrow keys. Mohan Kumar N DS03 (Driver) Updated at : 8/2…" at bounding box center [575, 206] width 835 height 187
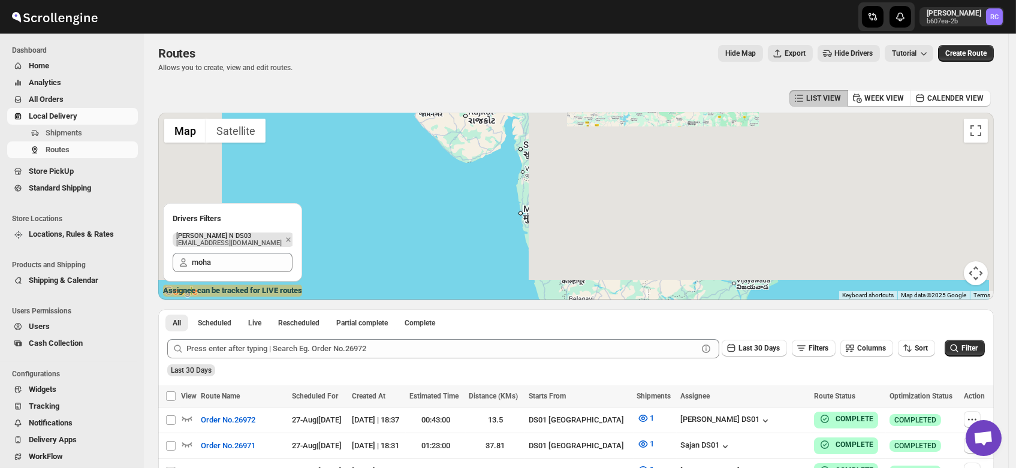
drag, startPoint x: 675, startPoint y: 232, endPoint x: 590, endPoint y: 162, distance: 110.3
click at [590, 162] on div "To navigate, press the arrow keys. Mohan Kumar N DS03 (Driver) Updated at : 8/2…" at bounding box center [575, 206] width 835 height 187
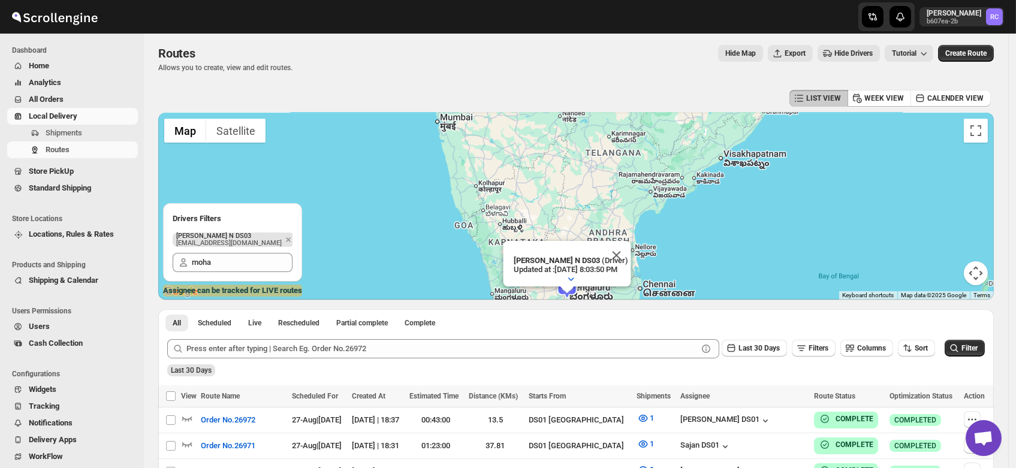
drag, startPoint x: 594, startPoint y: 238, endPoint x: 499, endPoint y: 120, distance: 151.7
click at [499, 120] on div "To navigate, press the arrow keys. Mohan Kumar N DS03 (Driver) Updated at : 8/2…" at bounding box center [575, 206] width 835 height 187
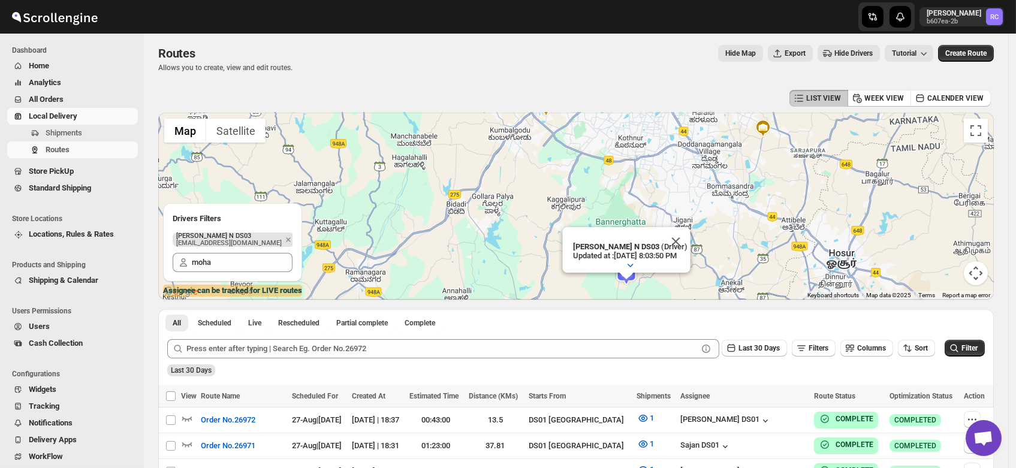
drag, startPoint x: 581, startPoint y: 218, endPoint x: 625, endPoint y: 306, distance: 99.2
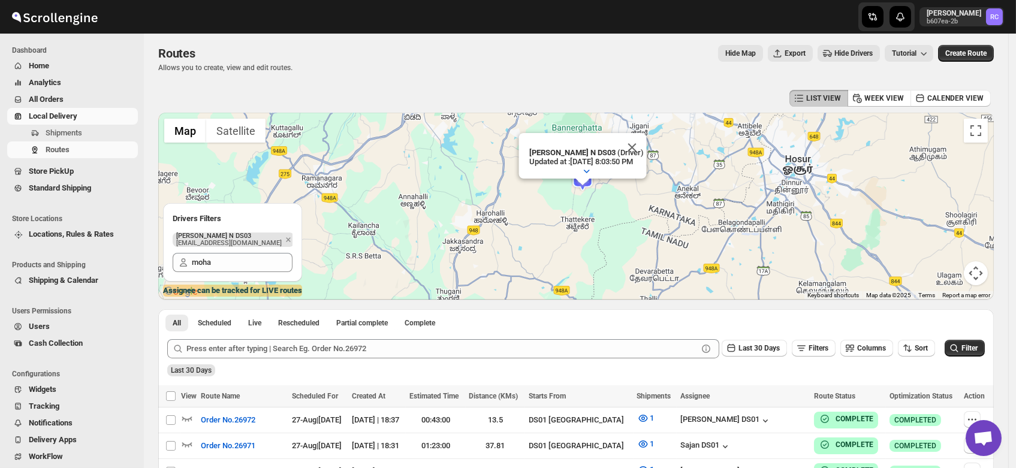
drag, startPoint x: 664, startPoint y: 292, endPoint x: 618, endPoint y: 192, distance: 109.4
click at [618, 192] on div "To navigate, press the arrow keys. Mohan Kumar N DS03 (Driver) Updated at : 8/2…" at bounding box center [575, 206] width 835 height 187
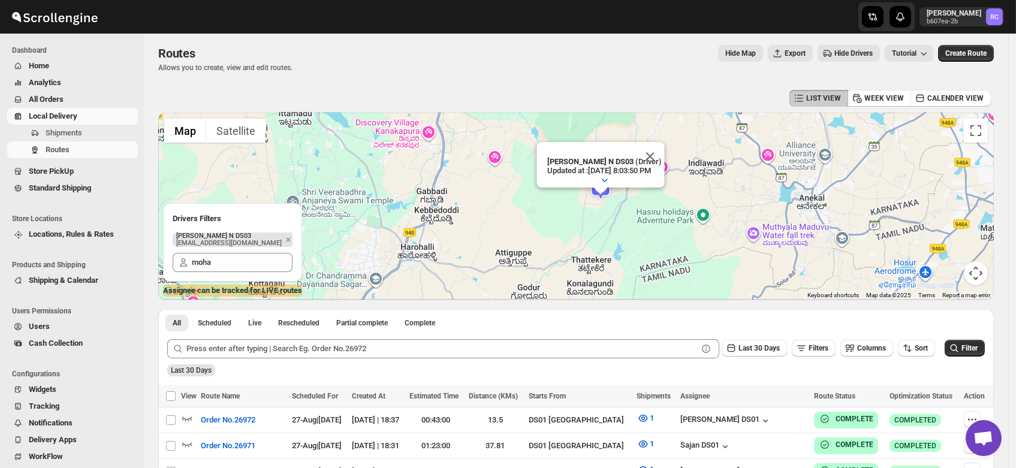
drag, startPoint x: 587, startPoint y: 183, endPoint x: 611, endPoint y: 215, distance: 39.8
click at [611, 215] on div "To navigate, press the arrow keys. Mohan Kumar N DS03 (Driver) Updated at : 8/2…" at bounding box center [575, 206] width 835 height 187
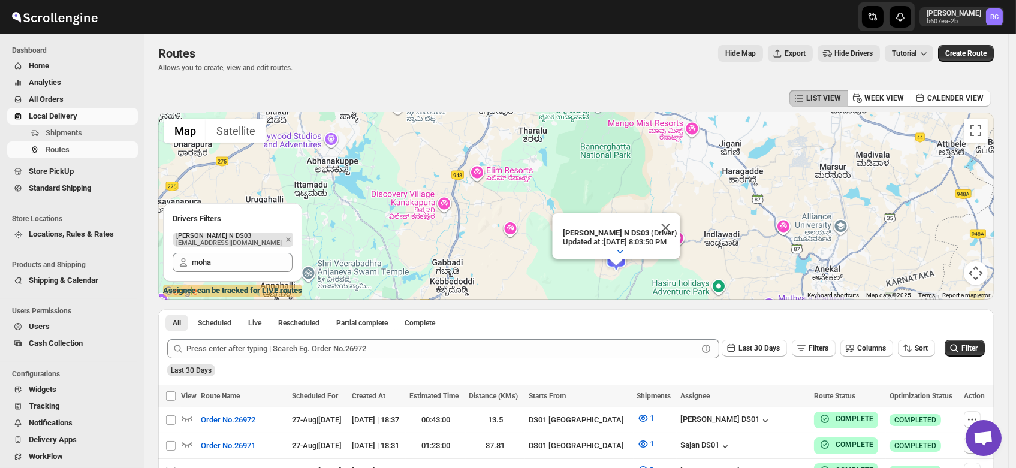
drag, startPoint x: 598, startPoint y: 213, endPoint x: 618, endPoint y: 295, distance: 84.0
click at [618, 295] on div "To navigate, press the arrow keys. Mohan Kumar N DS03 (Driver) Updated at : 8/2…" at bounding box center [575, 206] width 835 height 187
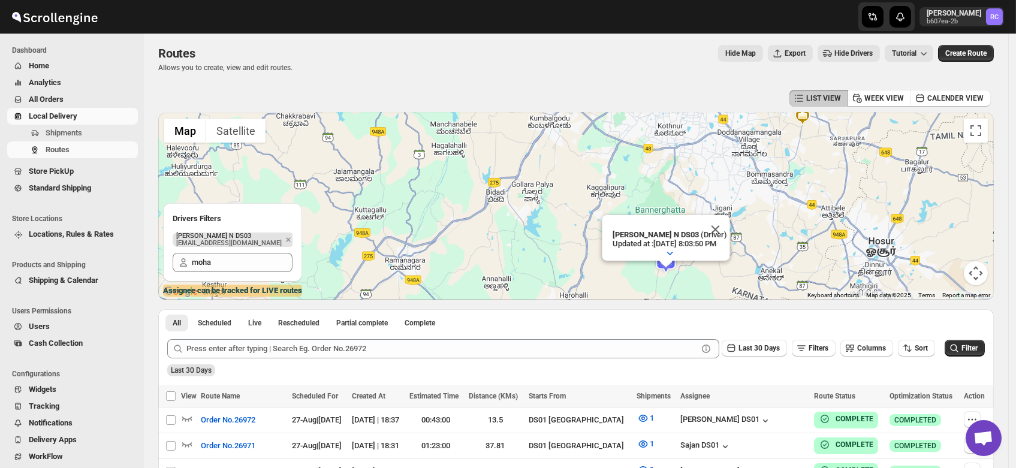
drag, startPoint x: 589, startPoint y: 226, endPoint x: 617, endPoint y: 288, distance: 67.8
click at [617, 288] on div "To navigate, press the arrow keys. Mohan Kumar N DS03 (Driver) Updated at : 8/2…" at bounding box center [575, 206] width 835 height 187
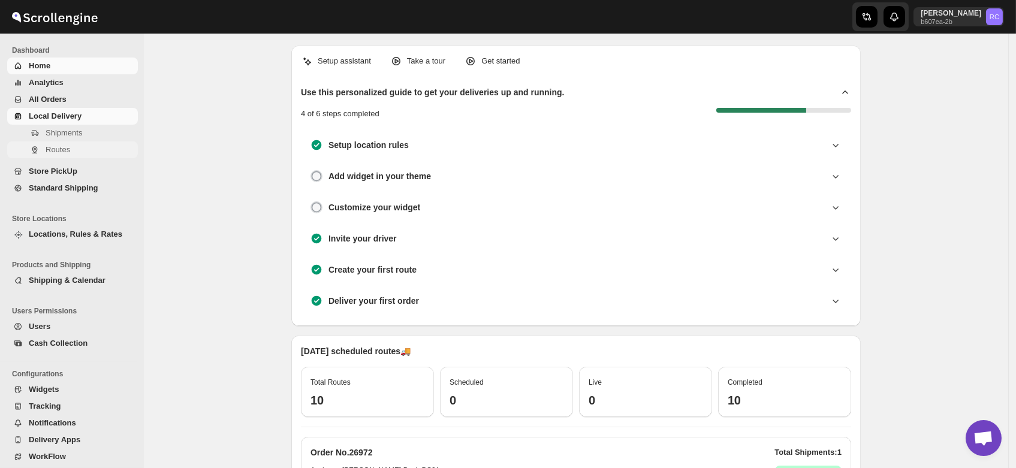
click at [53, 152] on span "Routes" at bounding box center [58, 149] width 25 height 9
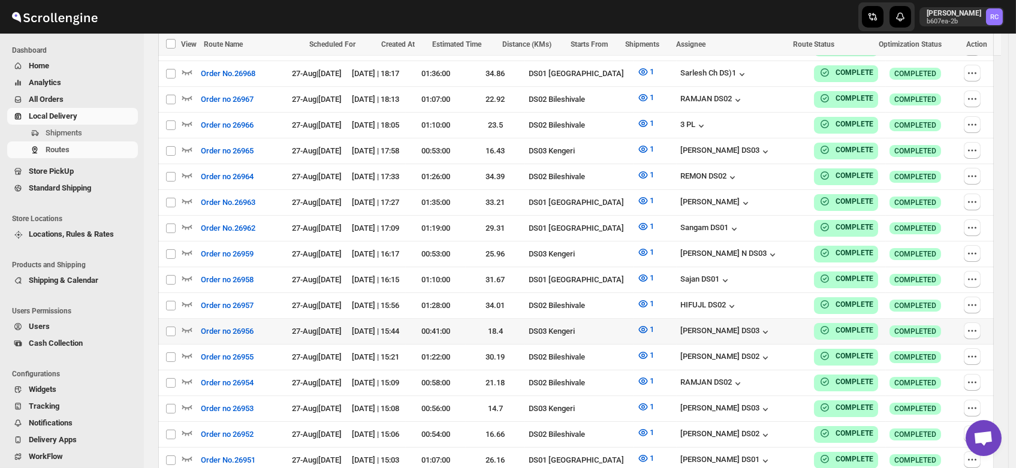
scroll to position [454, 0]
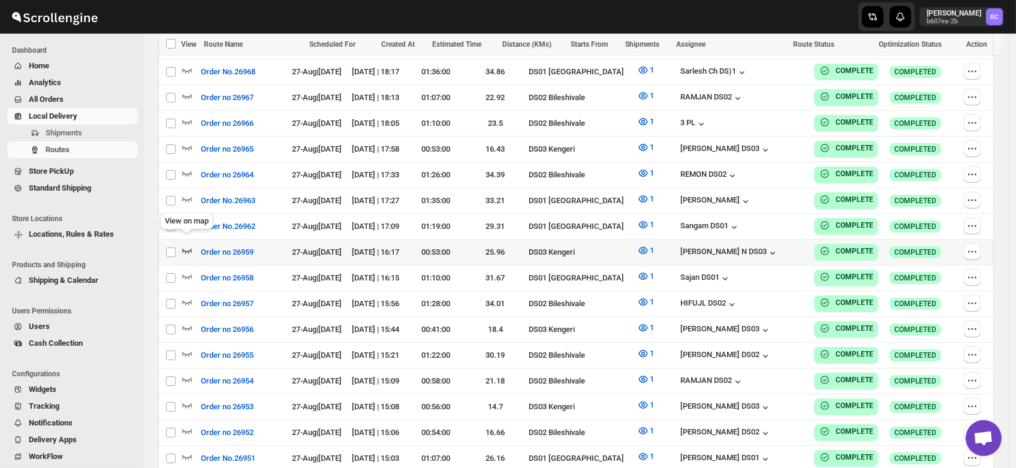
click at [185, 244] on icon "button" at bounding box center [187, 250] width 12 height 12
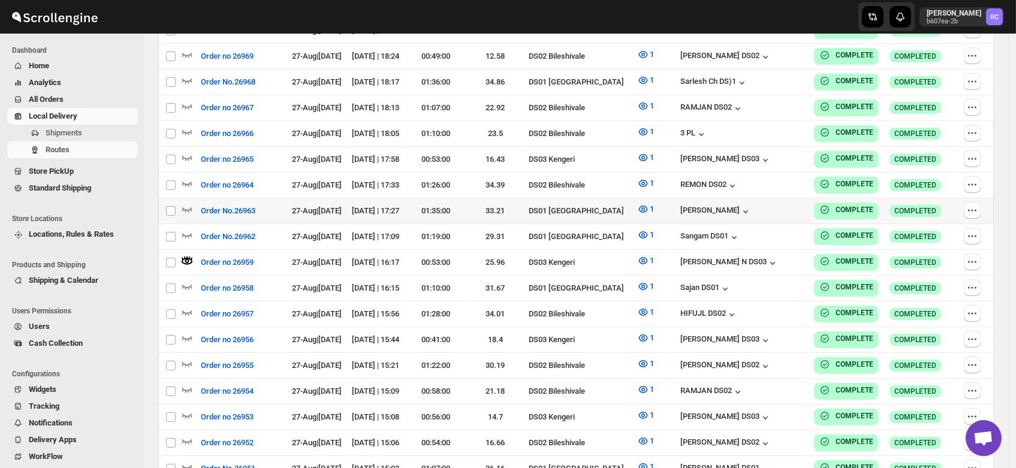
scroll to position [0, 0]
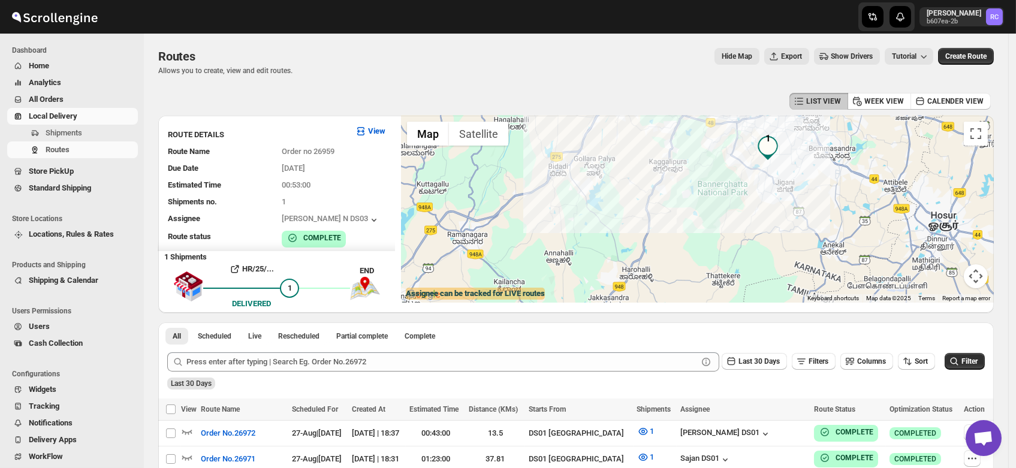
drag, startPoint x: 768, startPoint y: 260, endPoint x: 780, endPoint y: 171, distance: 90.1
click at [780, 171] on div at bounding box center [697, 209] width 593 height 187
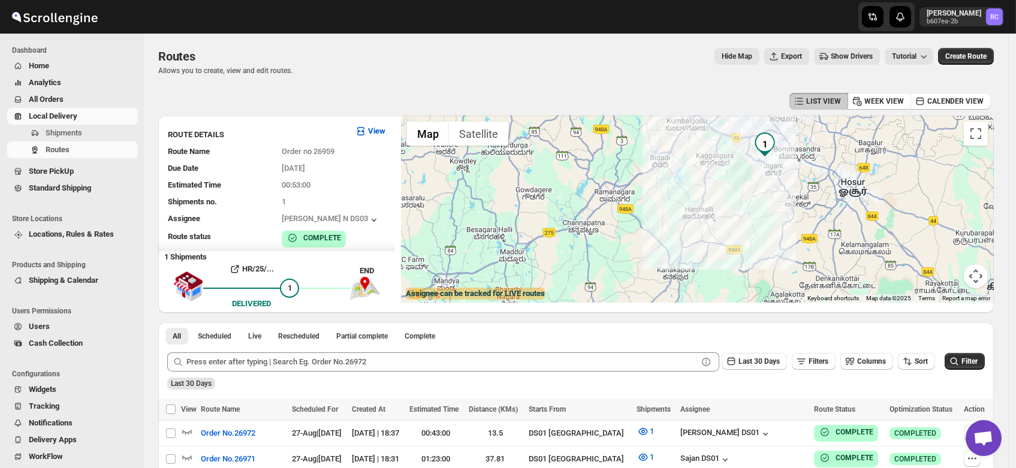
drag, startPoint x: 775, startPoint y: 210, endPoint x: 767, endPoint y: 198, distance: 13.8
click at [767, 198] on div at bounding box center [697, 209] width 593 height 187
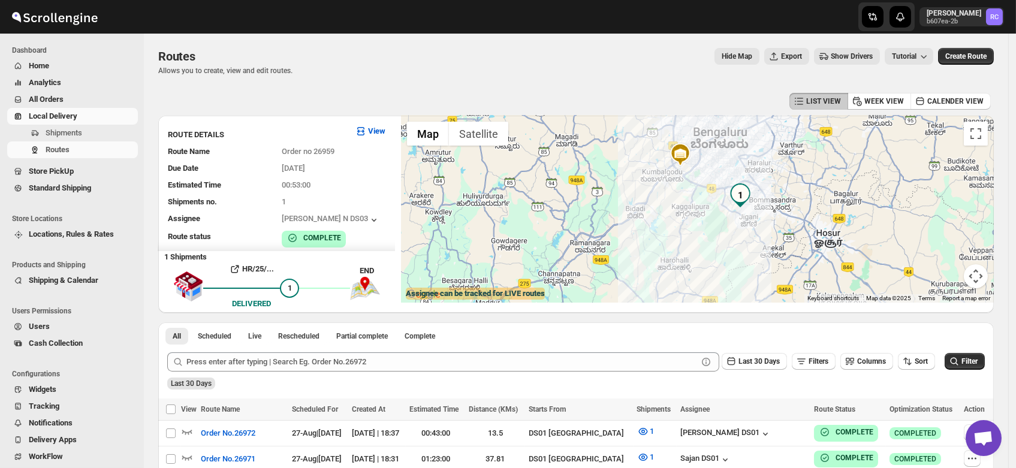
drag, startPoint x: 751, startPoint y: 180, endPoint x: 725, endPoint y: 234, distance: 60.0
click at [725, 234] on div at bounding box center [697, 209] width 593 height 187
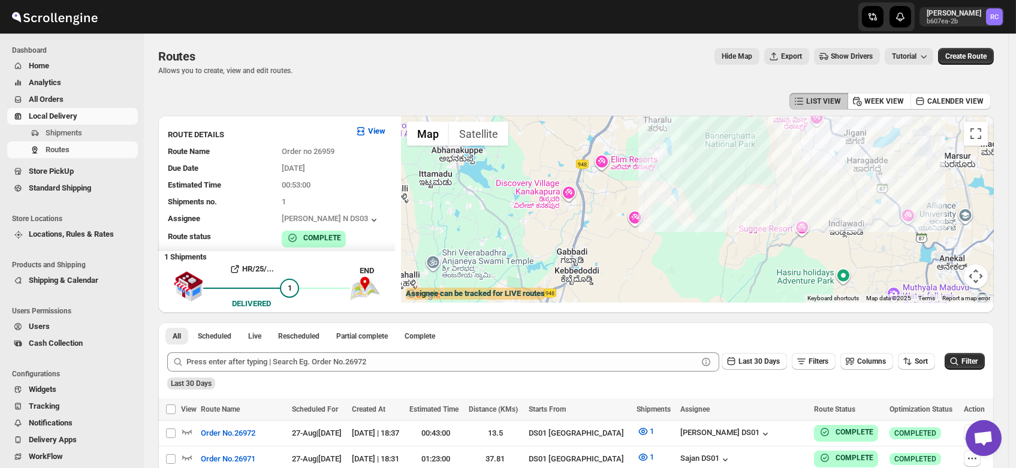
drag, startPoint x: 714, startPoint y: 237, endPoint x: 765, endPoint y: 275, distance: 63.8
click at [765, 275] on div at bounding box center [697, 209] width 593 height 187
